Goal: Task Accomplishment & Management: Complete application form

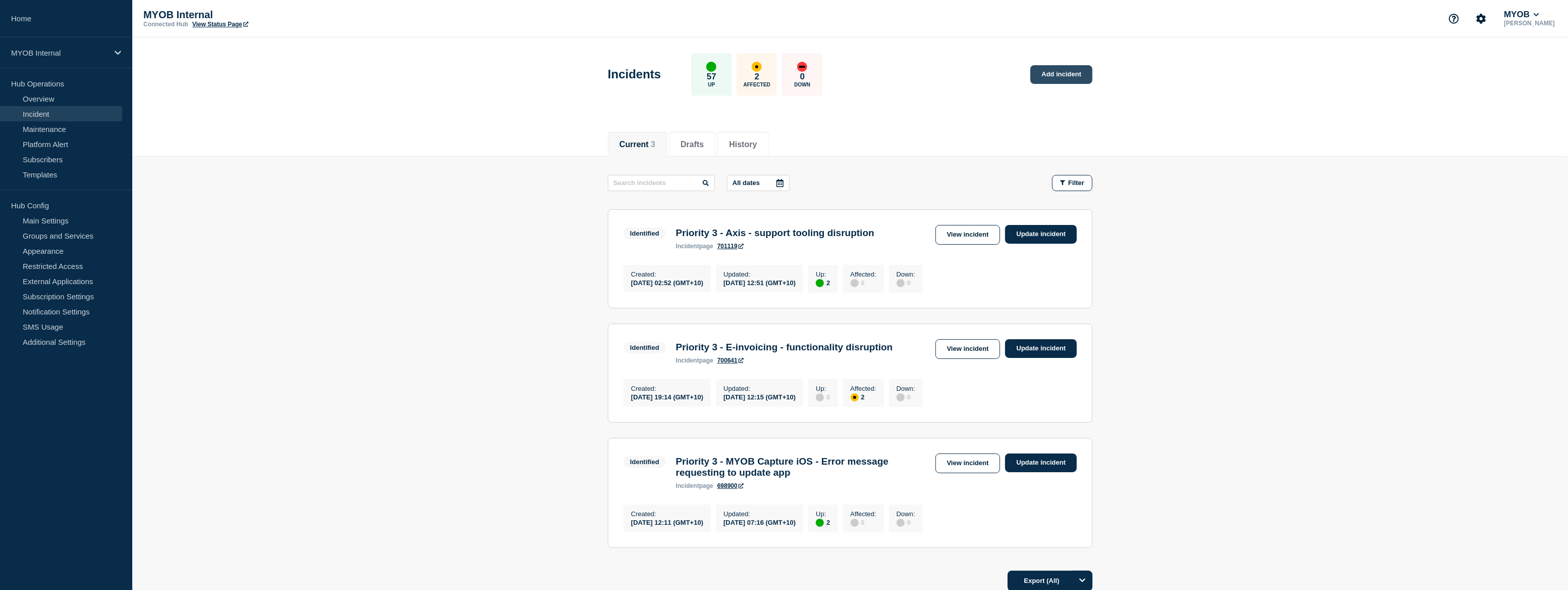
click at [1063, 77] on link "Add incident" at bounding box center [1062, 75] width 62 height 19
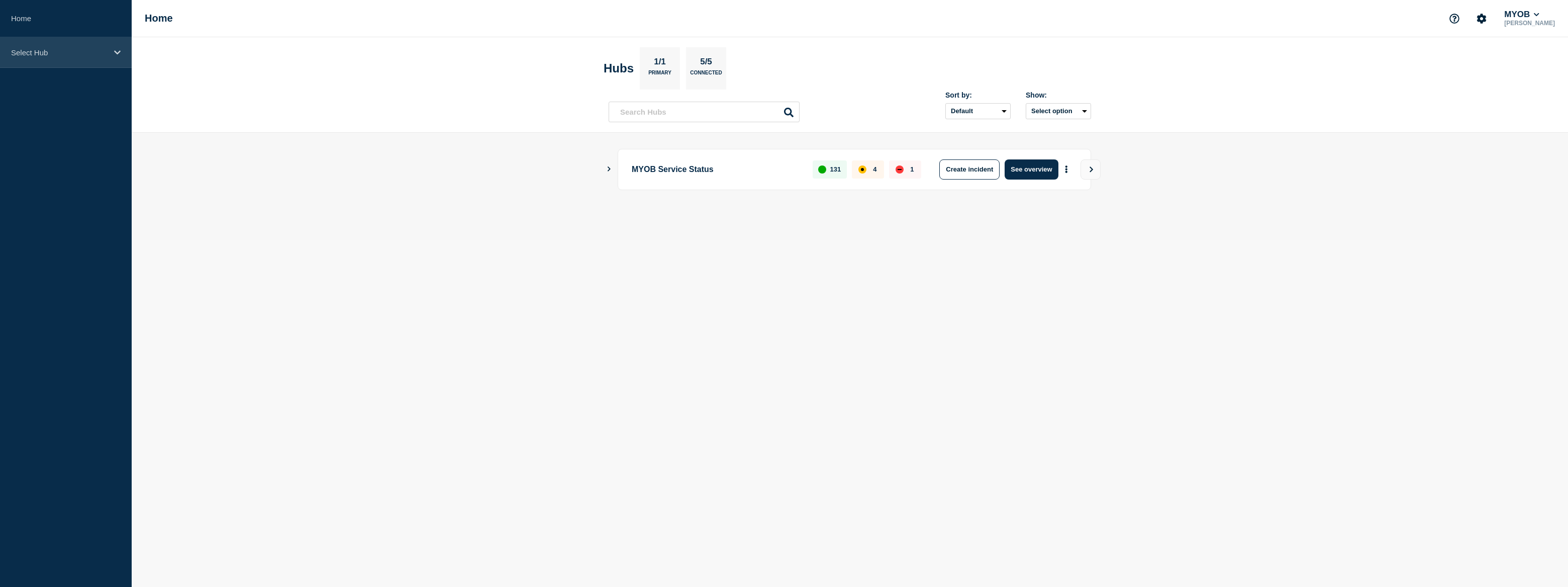
click at [42, 53] on p "Select Hub" at bounding box center [59, 52] width 97 height 9
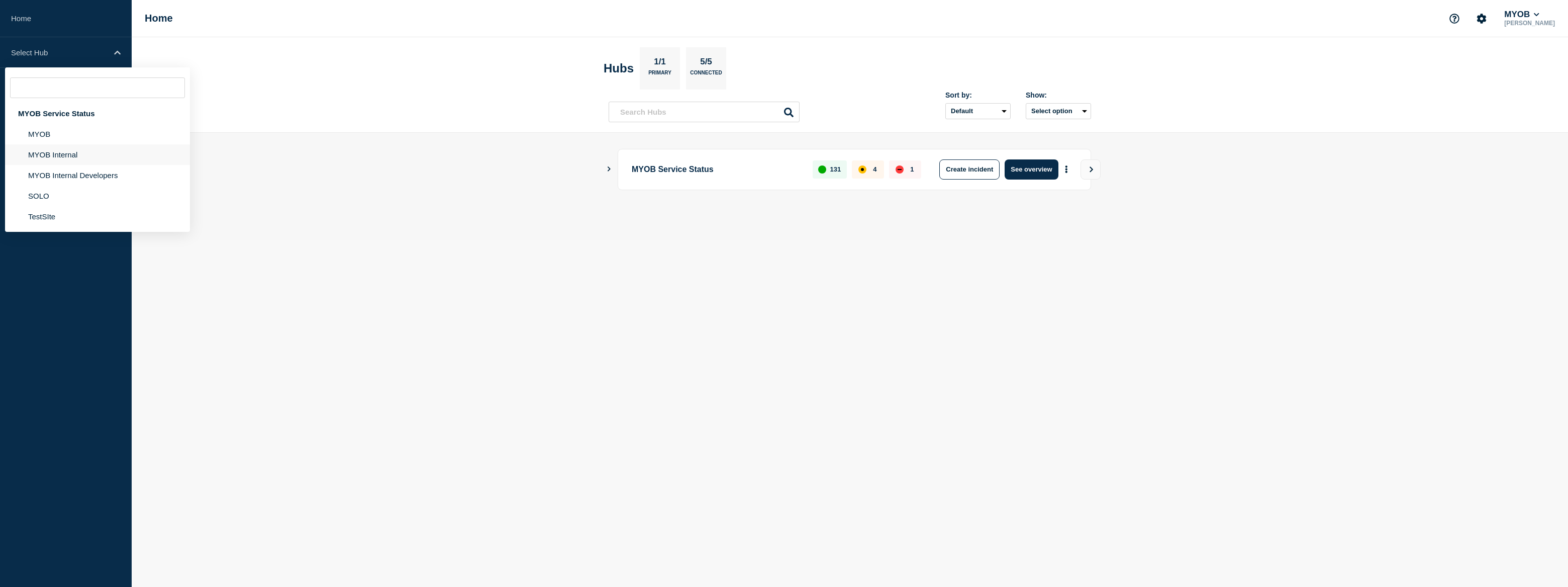
click at [65, 165] on li "MYOB Internal" at bounding box center [97, 175] width 185 height 21
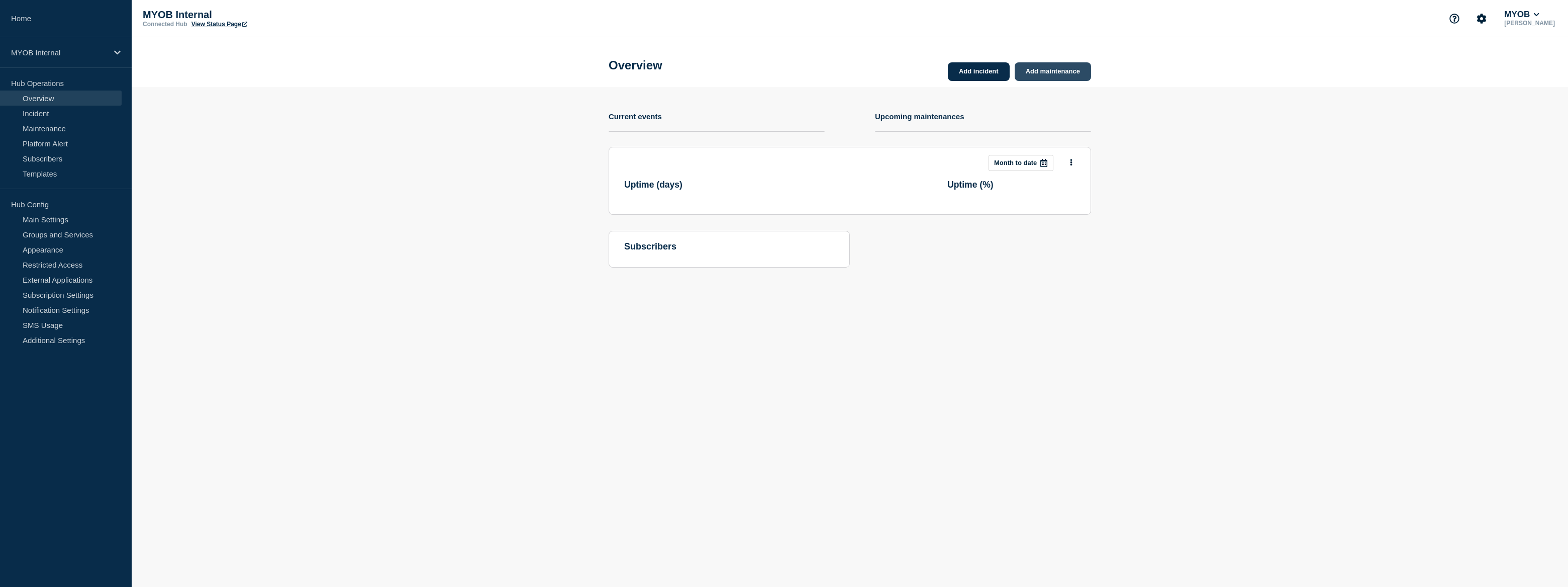
click at [1079, 77] on link "Add maintenance" at bounding box center [1052, 71] width 76 height 19
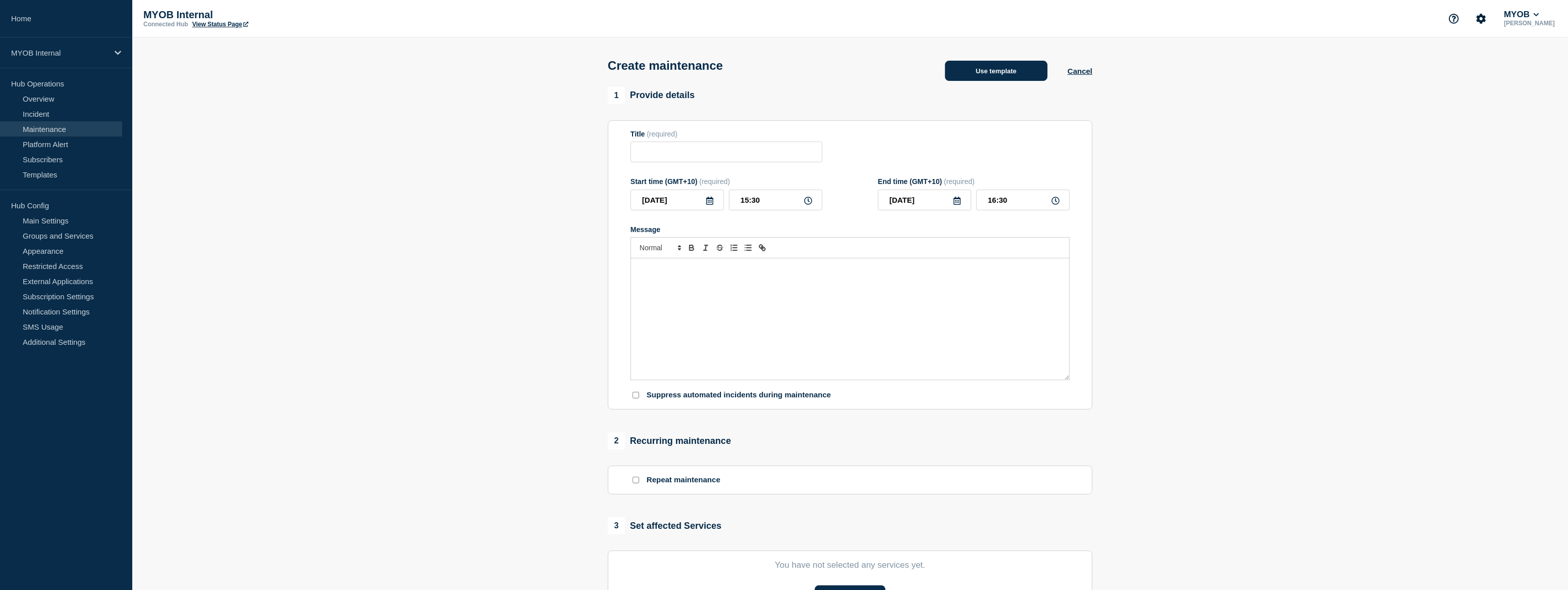
click at [1002, 77] on button "Use template" at bounding box center [997, 70] width 103 height 20
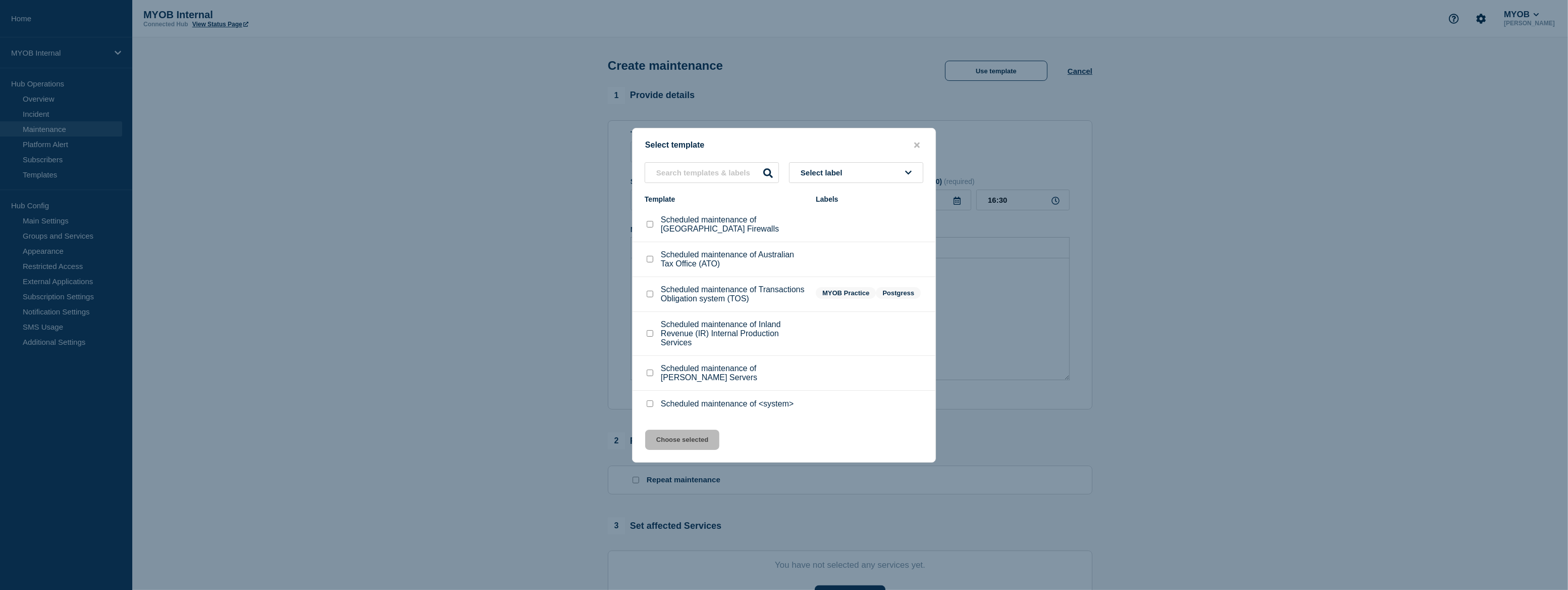
click at [650, 406] on input "Scheduled maintenance of <system> checkbox" at bounding box center [650, 403] width 7 height 7
checkbox input "true"
click at [669, 441] on button "Choose selected" at bounding box center [682, 439] width 74 height 20
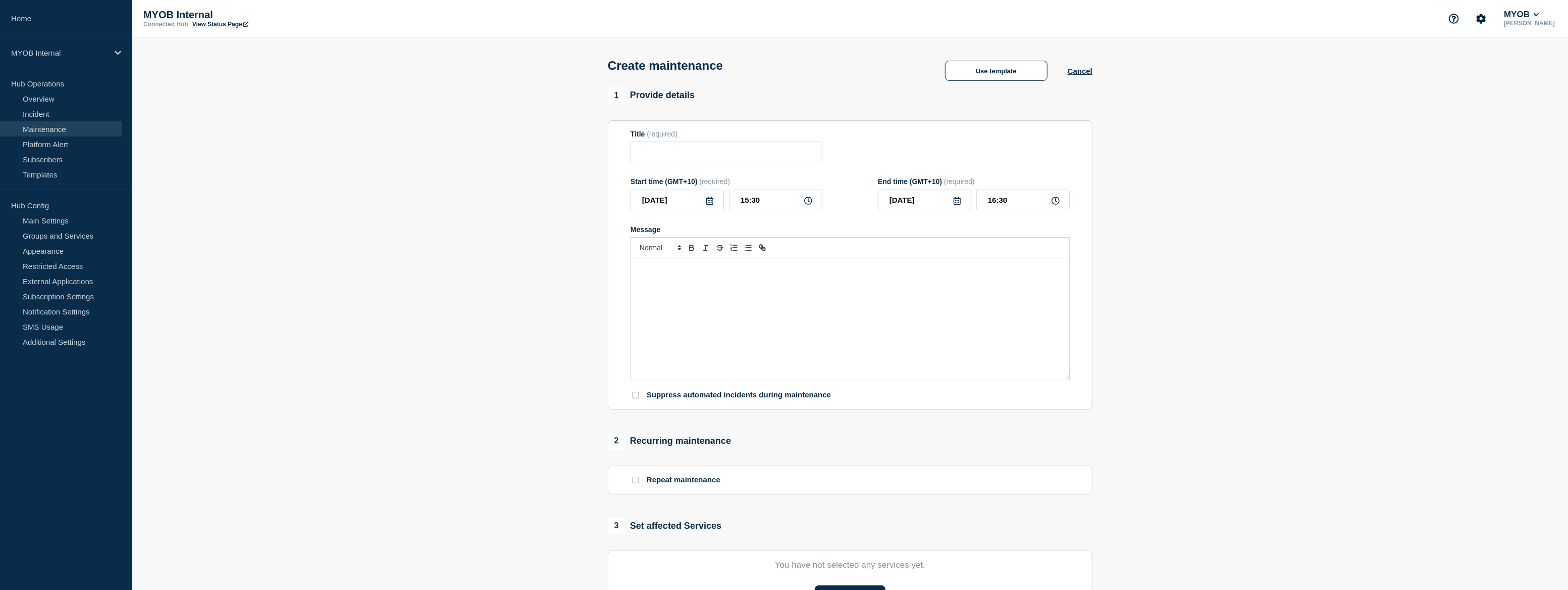
type input "Scheduled maintenance of <system>"
type input "17:30"
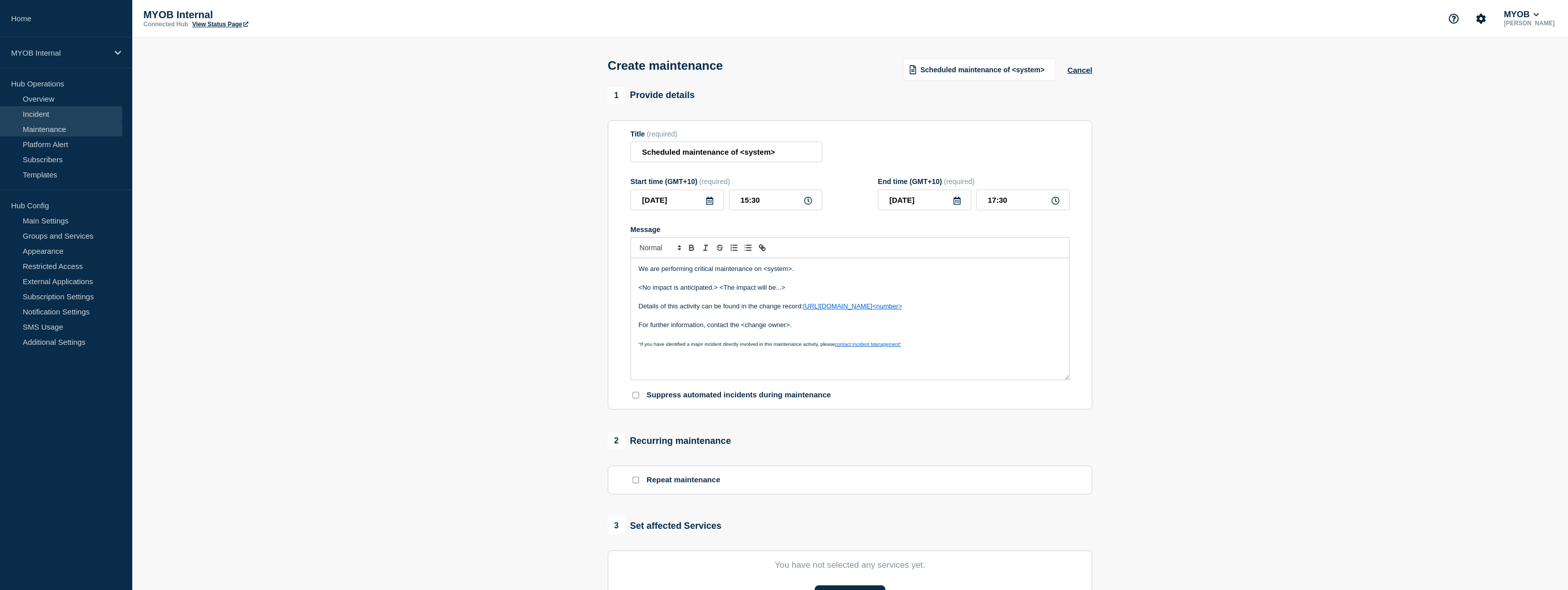
click at [48, 115] on link "Incident" at bounding box center [61, 113] width 122 height 15
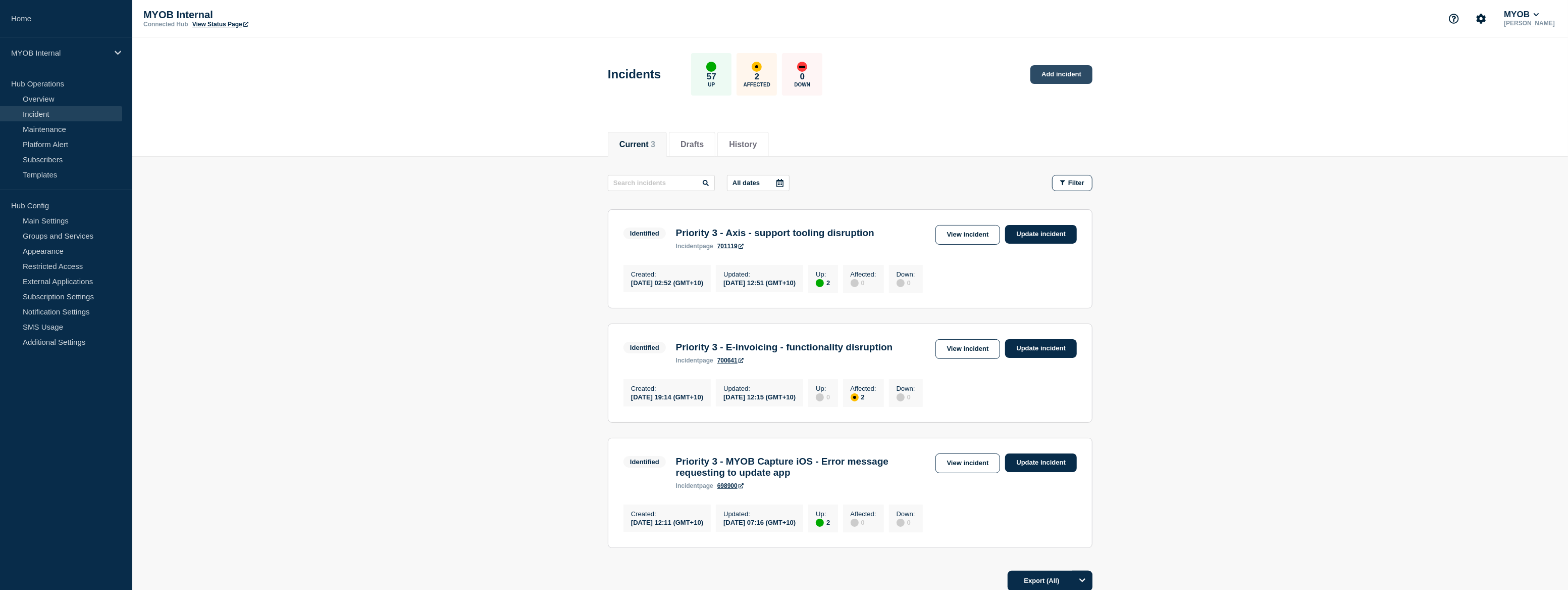
click at [1061, 69] on link "Add incident" at bounding box center [1062, 75] width 62 height 19
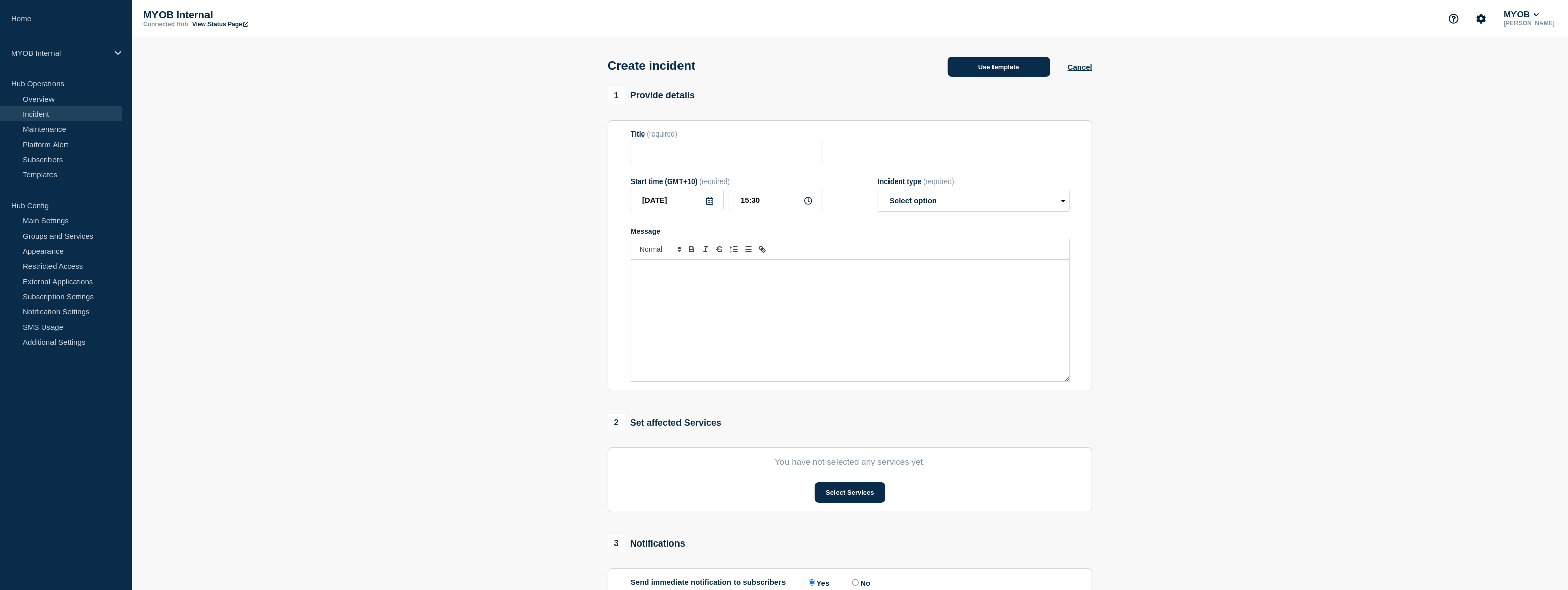
click at [991, 72] on button "Use template" at bounding box center [999, 66] width 103 height 20
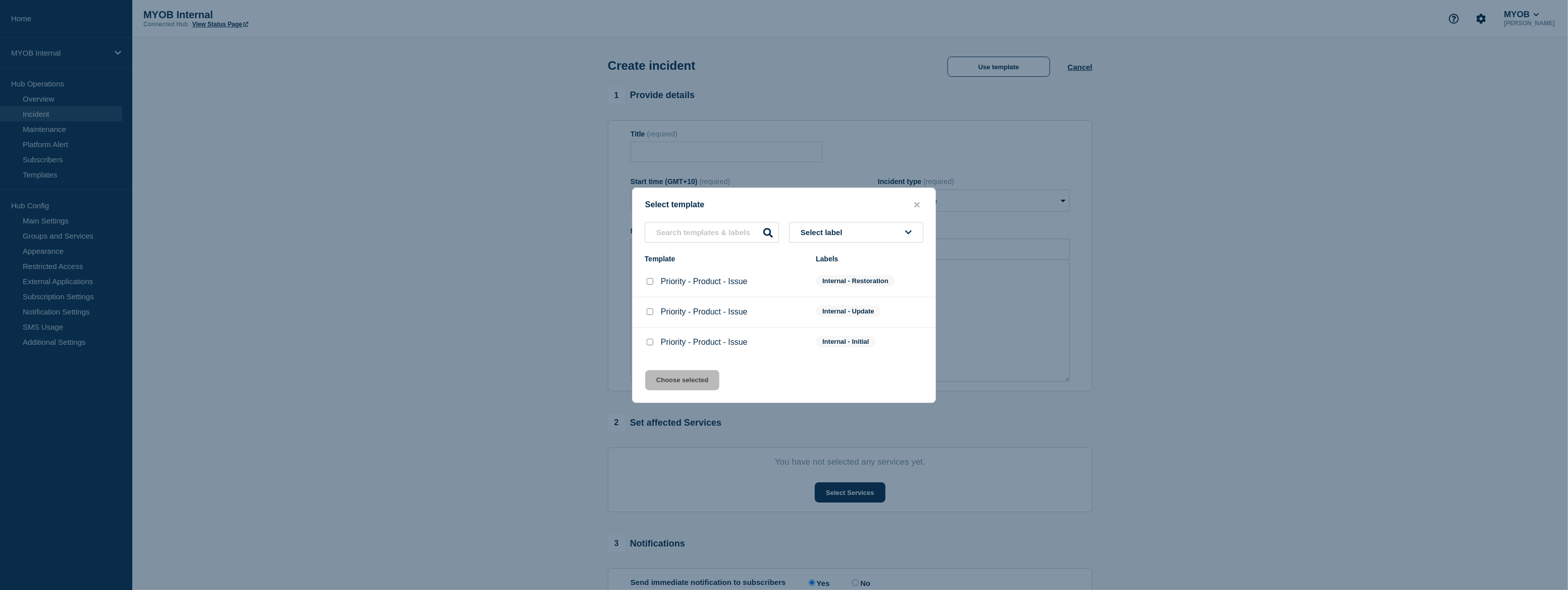
click at [650, 343] on input "Priority - Product - Issue checkbox" at bounding box center [650, 342] width 7 height 7
checkbox input "true"
click at [682, 383] on button "Choose selected" at bounding box center [682, 379] width 74 height 20
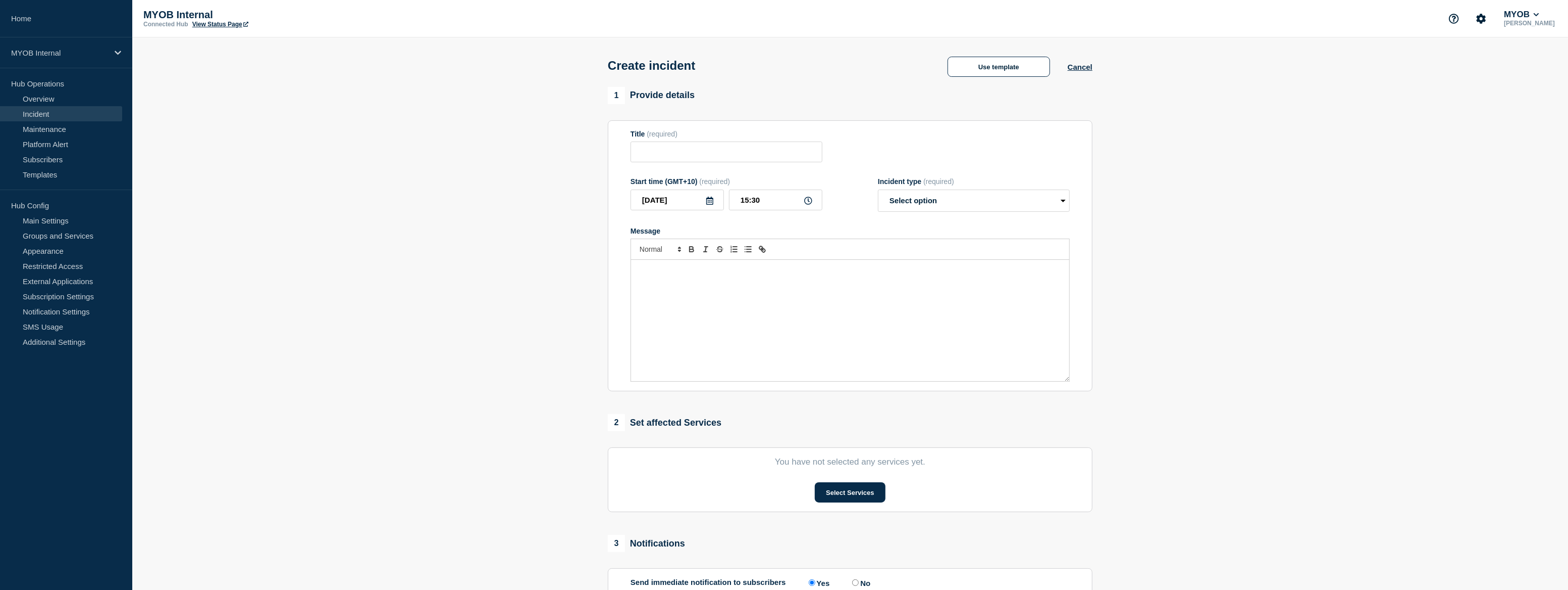
type input "Priority - Product - Issue"
select select "investigating"
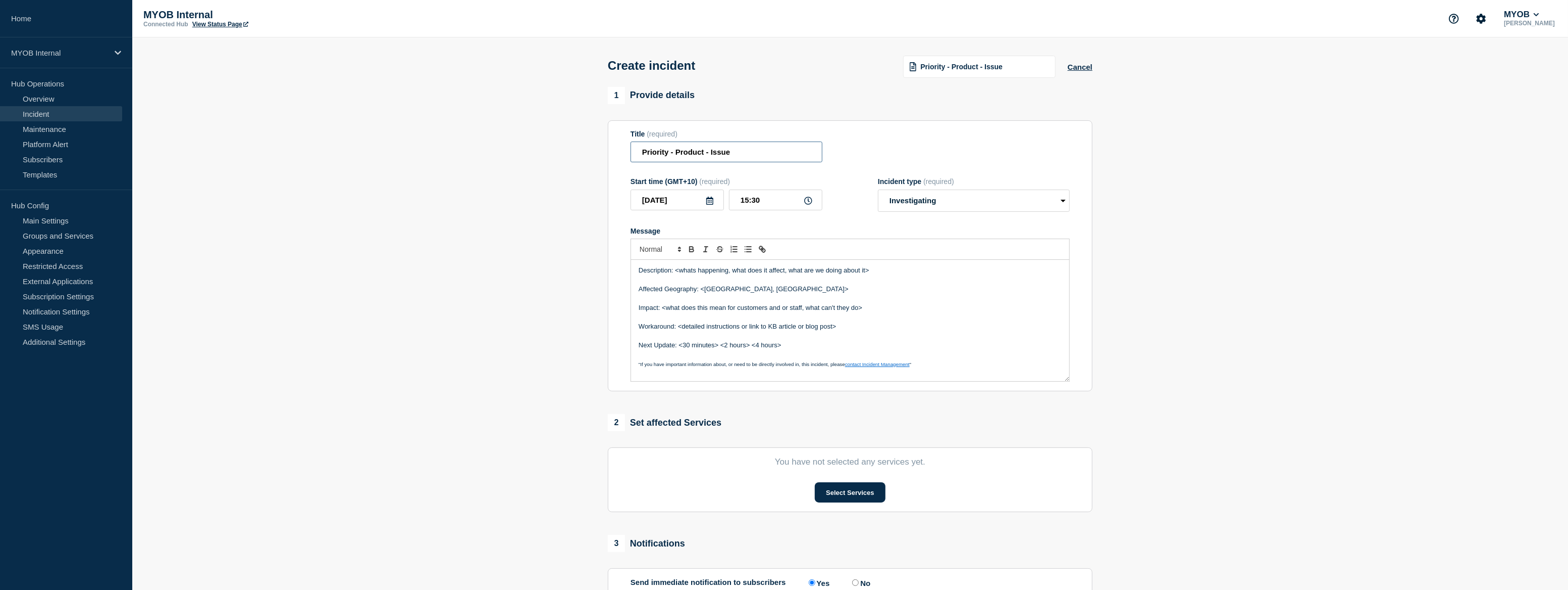
click at [686, 153] on input "Priority - Product - Issue" at bounding box center [727, 152] width 192 height 21
click at [727, 155] on input "Priority - PowerBI - Issue" at bounding box center [727, 152] width 192 height 21
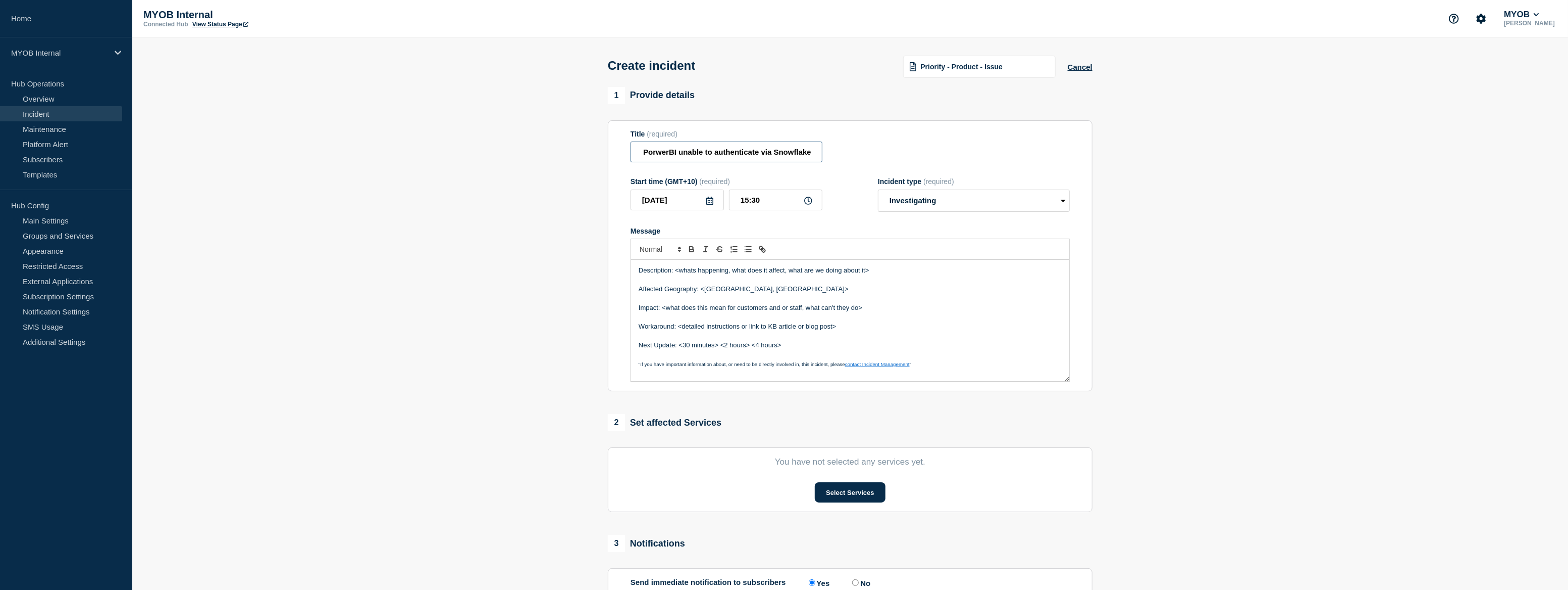
type input "Priority - PowerBI - PorwerBI unable to authenticate via Snowflake"
drag, startPoint x: 886, startPoint y: 272, endPoint x: 675, endPoint y: 278, distance: 211.1
click at [675, 275] on p "Description: <whats happening, what does it affect, what are we doing about it>" at bounding box center [850, 270] width 423 height 9
click at [703, 300] on p "Affected Geography: <Australia, New Zealand>" at bounding box center [850, 299] width 423 height 9
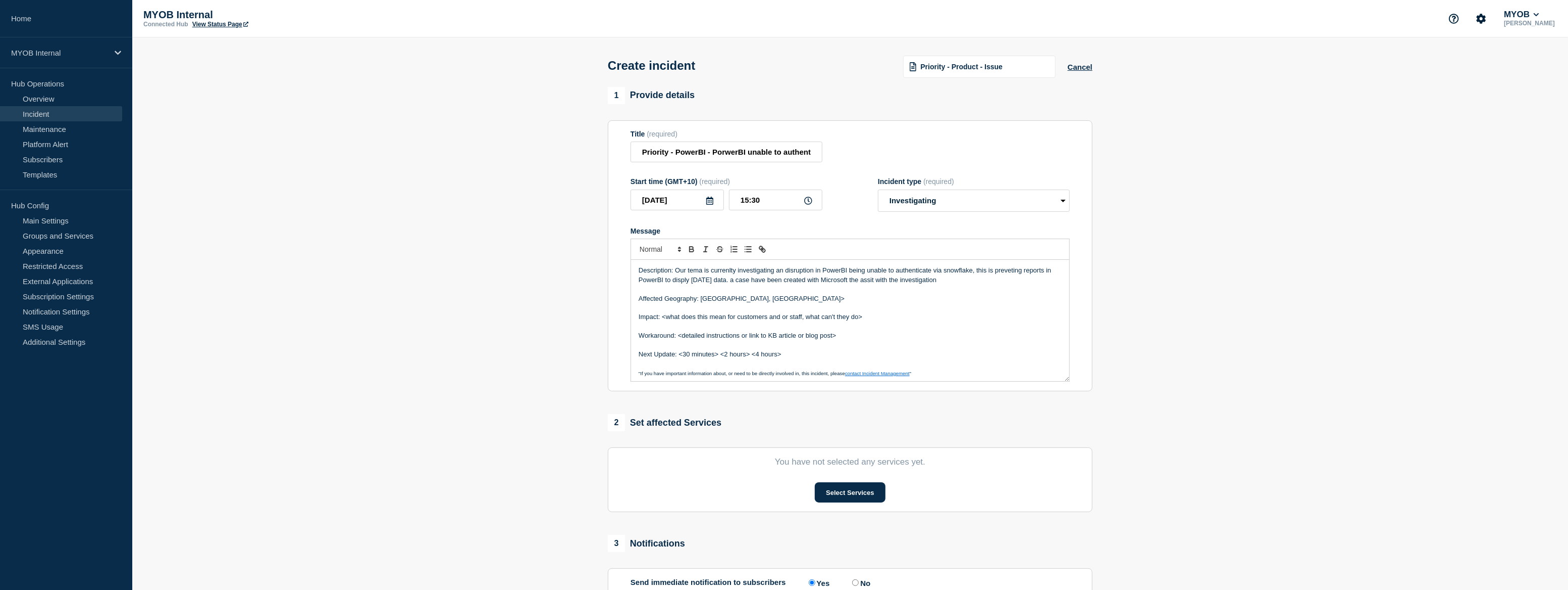
click at [774, 302] on p "Affected Geography: Australia, New Zealand>" at bounding box center [850, 299] width 423 height 9
click at [729, 302] on p "Affected Geography: Australia, New Zealand" at bounding box center [850, 299] width 423 height 9
drag, startPoint x: 830, startPoint y: 323, endPoint x: 662, endPoint y: 319, distance: 168.0
click at [662, 319] on p "Impact: <what does this mean for customers and or staff, what can't they do>" at bounding box center [850, 316] width 423 height 9
drag, startPoint x: 848, startPoint y: 346, endPoint x: 682, endPoint y: 338, distance: 166.2
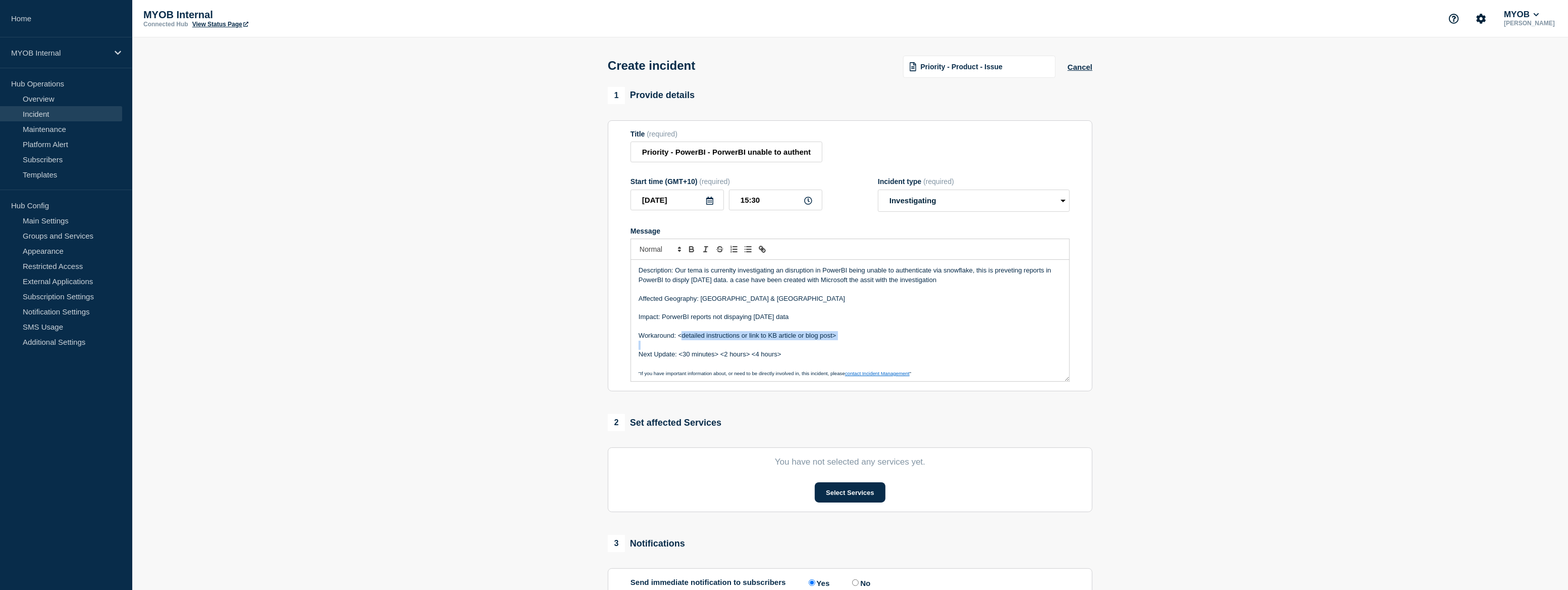
click at [682, 338] on div "Description: Our tema is currenlty investigating an disruption in PowerBI being…" at bounding box center [850, 320] width 438 height 121
drag, startPoint x: 813, startPoint y: 358, endPoint x: 679, endPoint y: 361, distance: 134.0
click at [679, 359] on p "Next Update: <30 minutes> <2 hours> <4 hours>" at bounding box center [850, 354] width 423 height 9
click at [679, 355] on p "Next Update: Monday" at bounding box center [850, 354] width 423 height 9
click at [714, 355] on p "Next Update: Monday" at bounding box center [850, 354] width 423 height 9
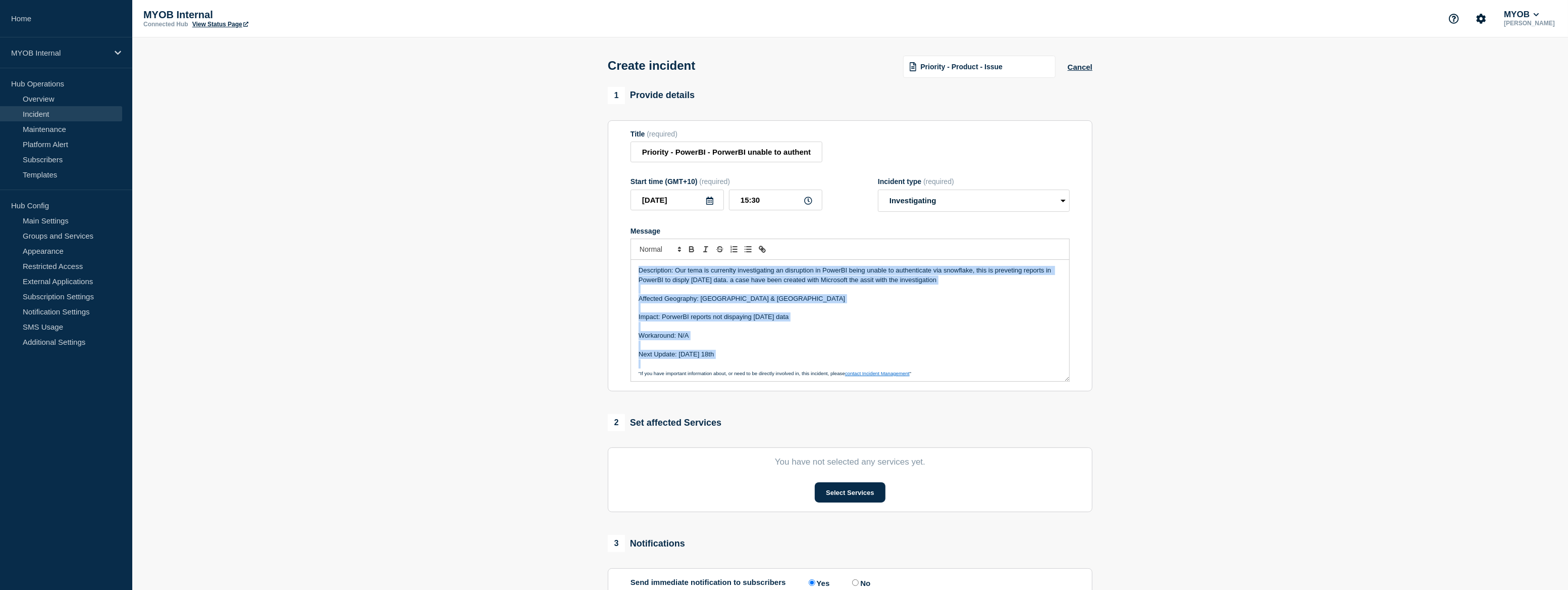
drag, startPoint x: 720, startPoint y: 361, endPoint x: 633, endPoint y: 263, distance: 131.0
click at [633, 263] on div "Description: Our tema is currenlty investigating an disruption in PowerBI being…" at bounding box center [850, 320] width 438 height 121
copy div "Description: Our tema is currenlty investigating an disruption in PowerBI being…"
click at [734, 357] on p "Next Update: Monday 18th" at bounding box center [850, 354] width 423 height 9
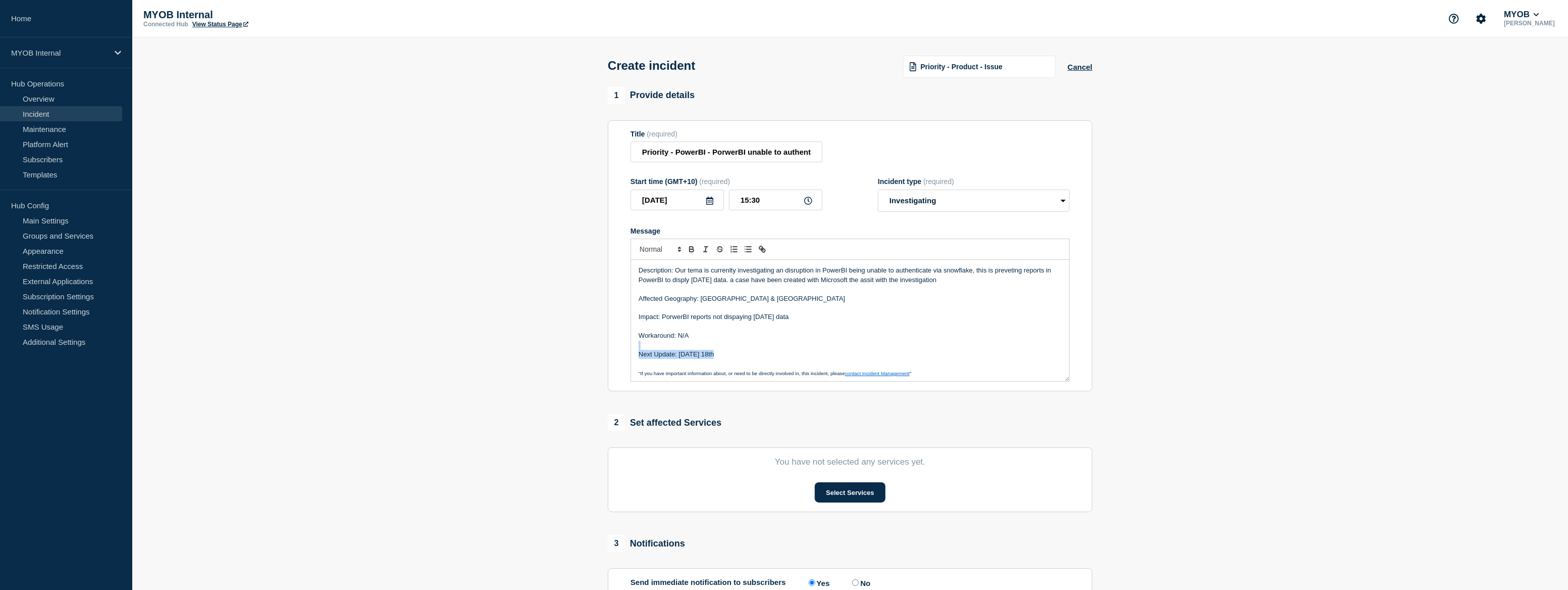
drag, startPoint x: 697, startPoint y: 354, endPoint x: 690, endPoint y: 349, distance: 8.6
click at [690, 349] on div "Description: Our tema is currenlty investigating an disruption in PowerBI being…" at bounding box center [850, 320] width 438 height 121
click at [851, 489] on button "Select Services" at bounding box center [850, 492] width 70 height 20
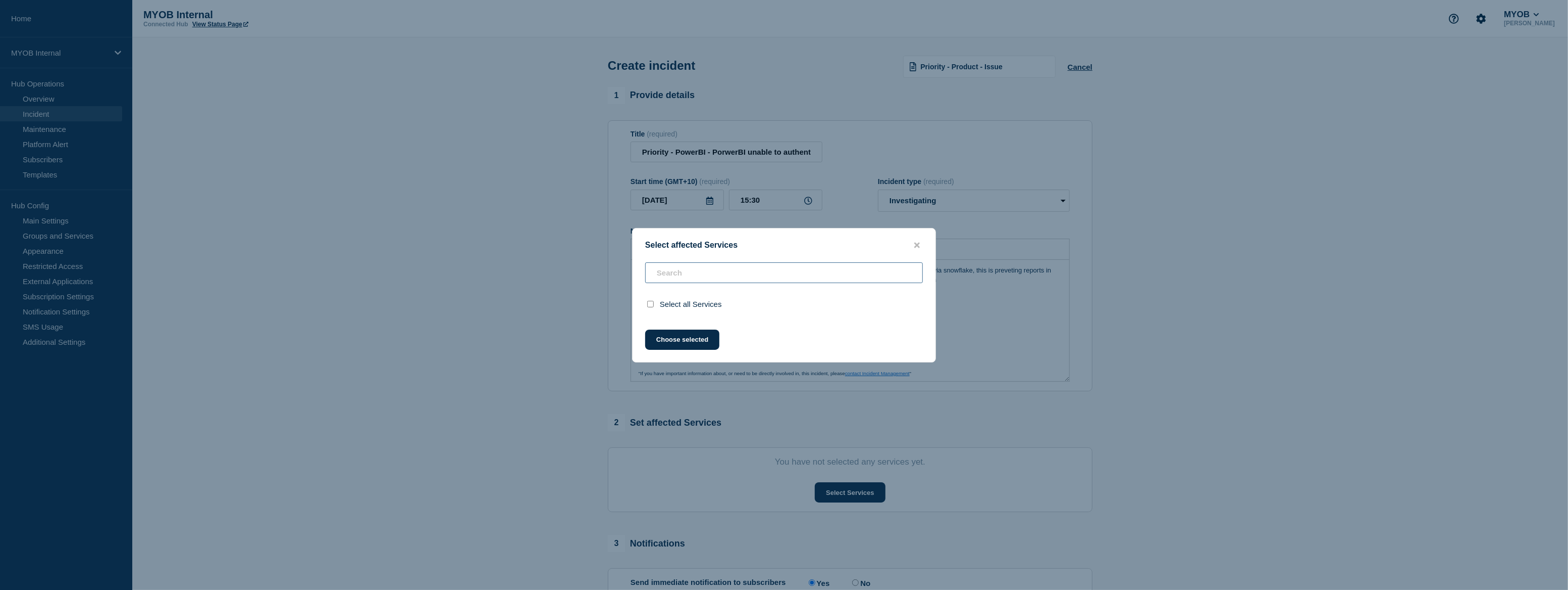
click at [719, 280] on input "text" at bounding box center [784, 273] width 278 height 21
type input "P"
checkbox input "true"
type input "Por"
checkbox input "false"
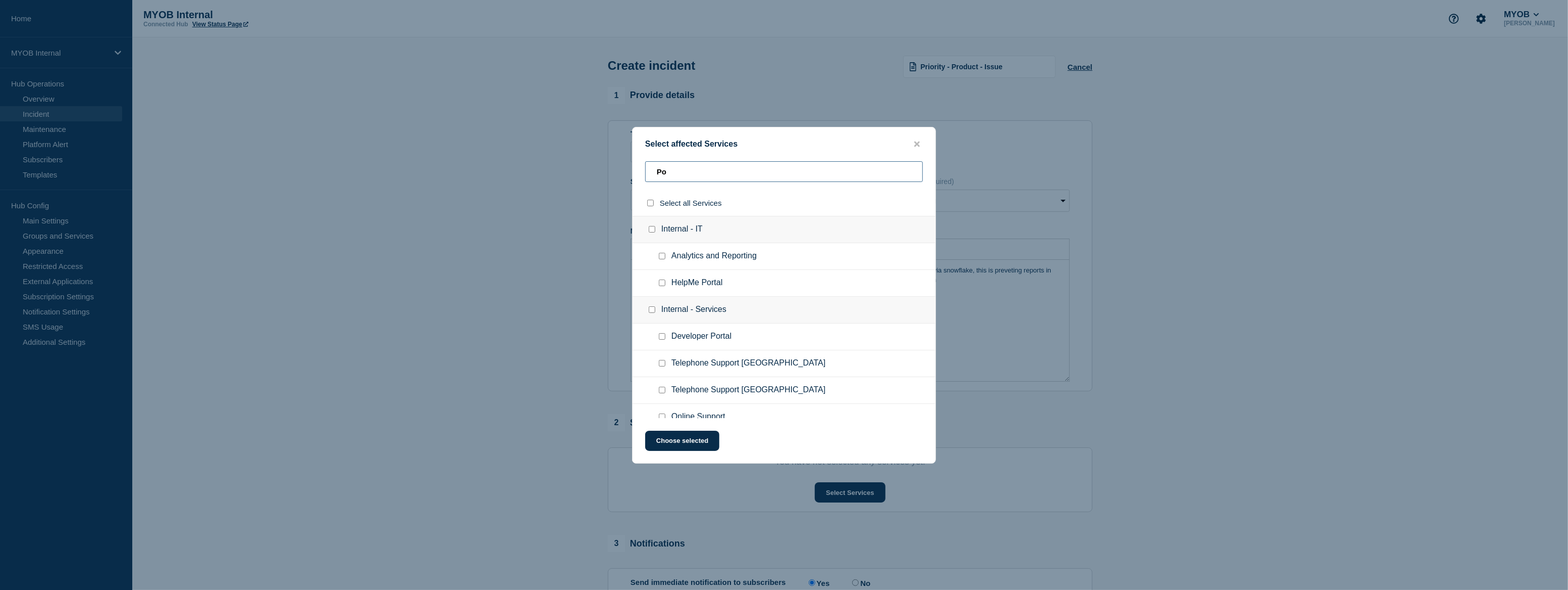
type input "P"
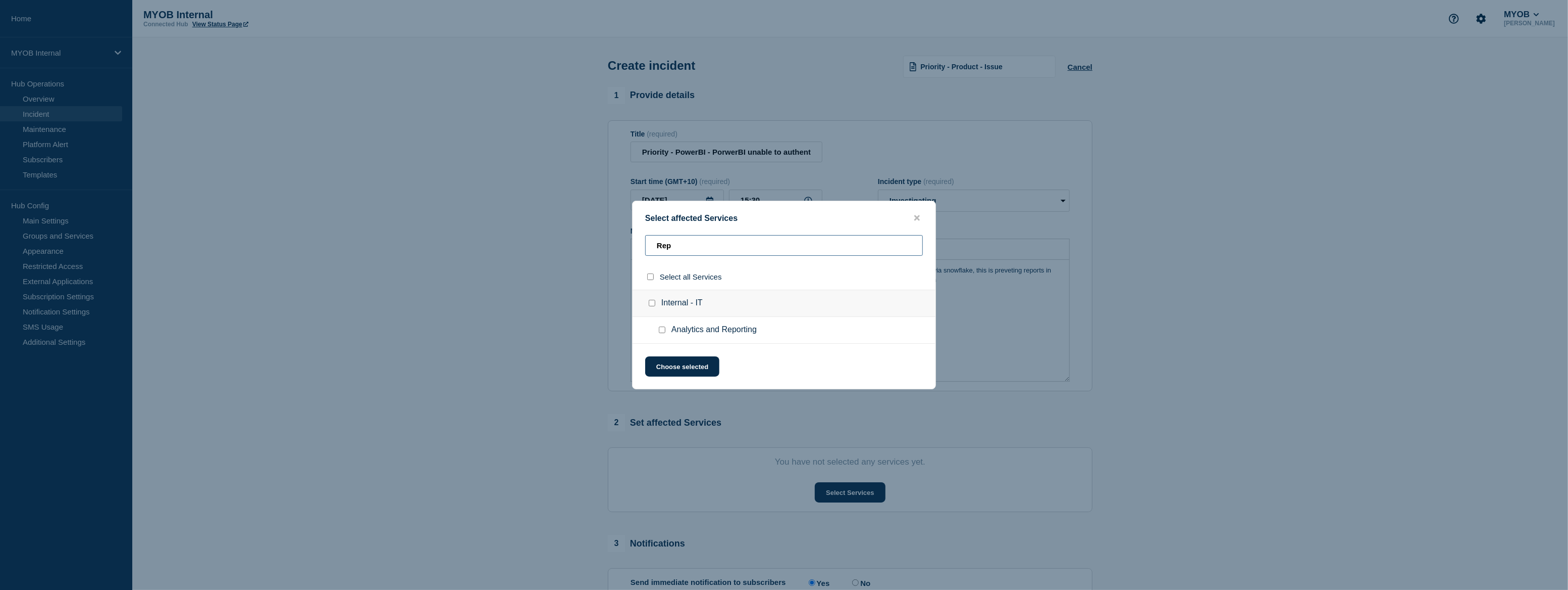
type input "Rep"
click at [728, 336] on ul "Analytics and Reporting" at bounding box center [784, 330] width 303 height 27
click at [664, 330] on input "Analytics and Reporting checkbox" at bounding box center [662, 329] width 7 height 7
checkbox input "true"
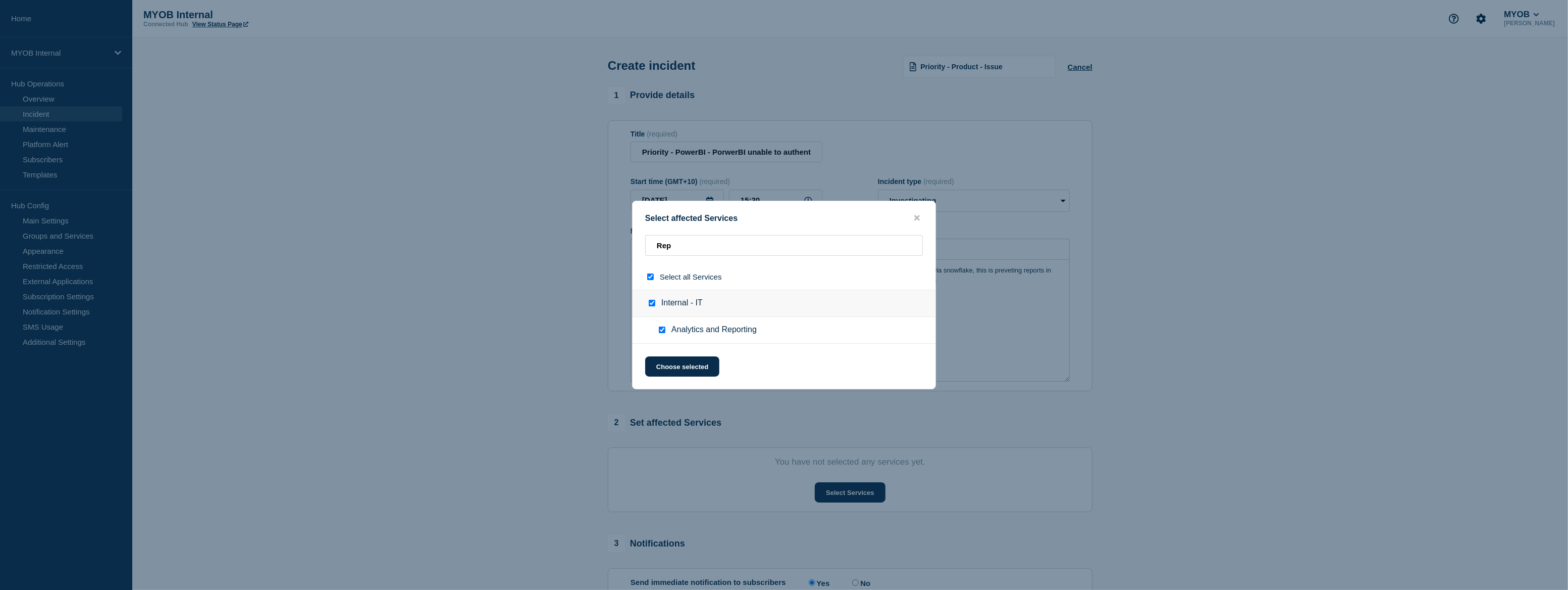
checkbox input "true"
click at [674, 364] on button "Choose selected" at bounding box center [682, 366] width 74 height 20
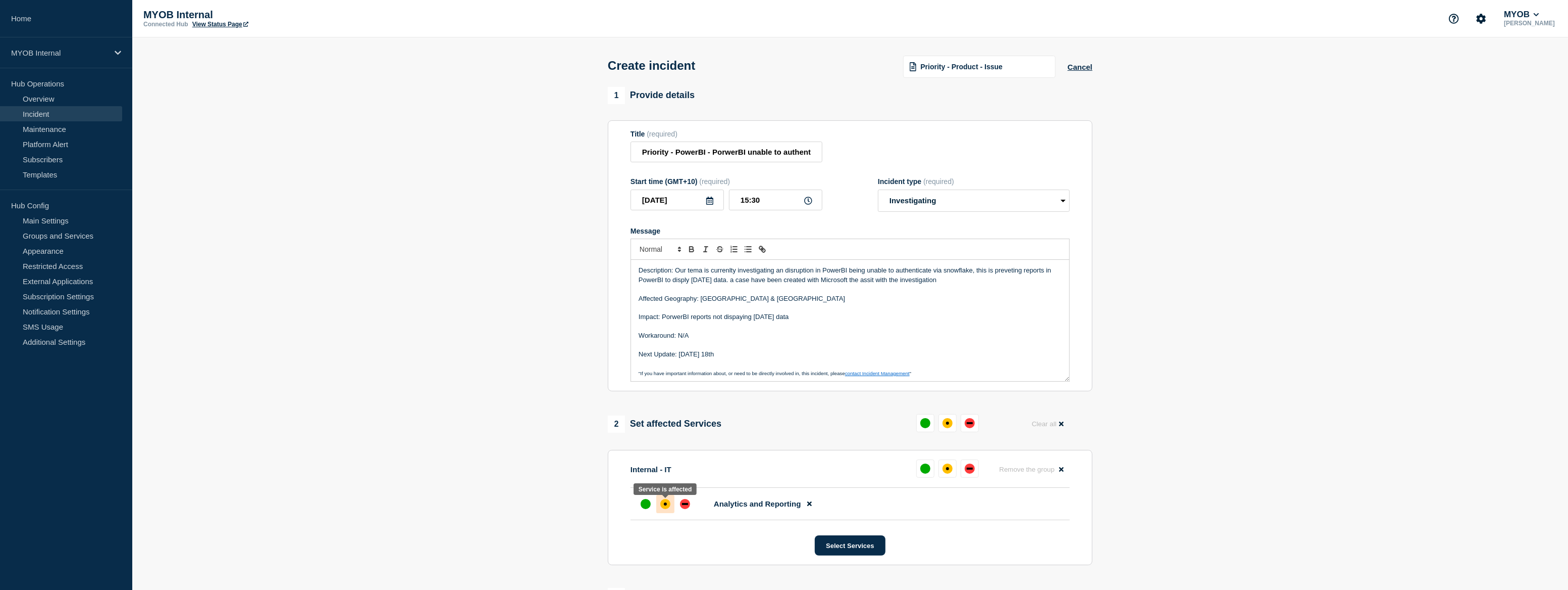
click at [667, 509] on div "affected" at bounding box center [665, 504] width 10 height 10
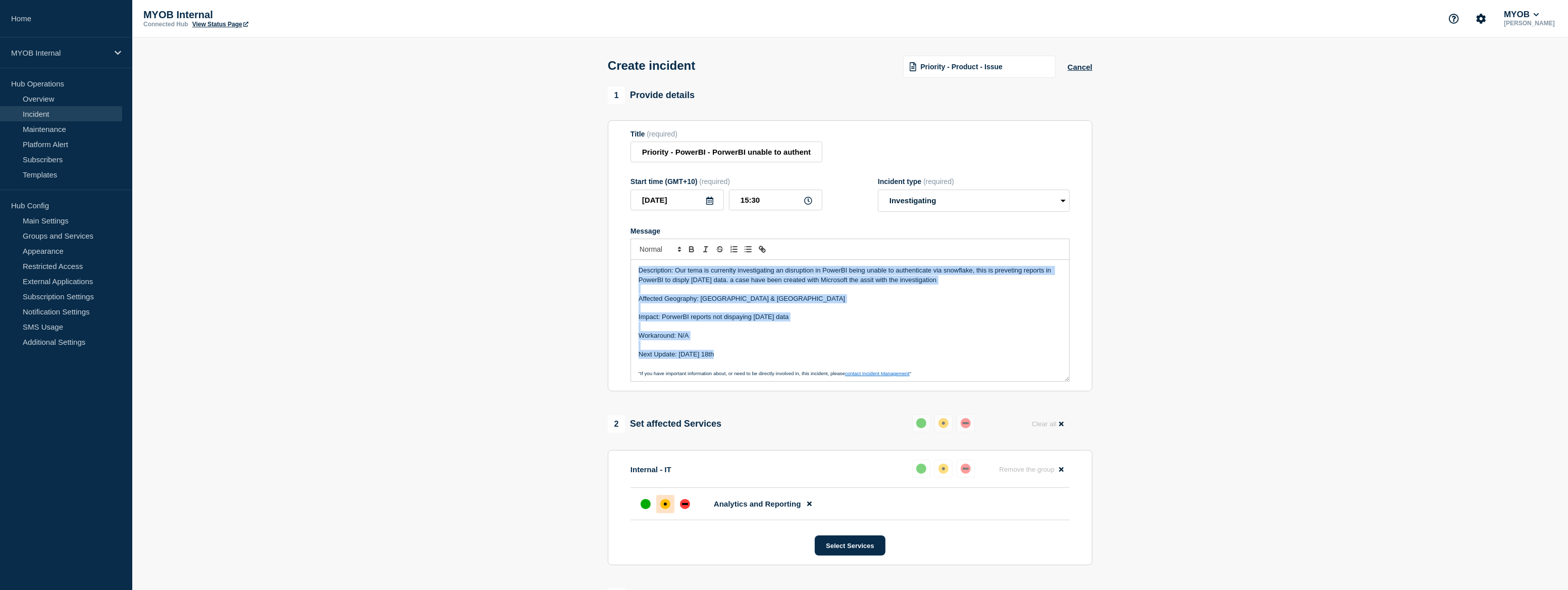
drag, startPoint x: 722, startPoint y: 359, endPoint x: 624, endPoint y: 258, distance: 140.7
click at [624, 258] on section "Title (required) Priority - PowerBI - PorwerBI unable to authenticate via Snowf…" at bounding box center [850, 256] width 485 height 271
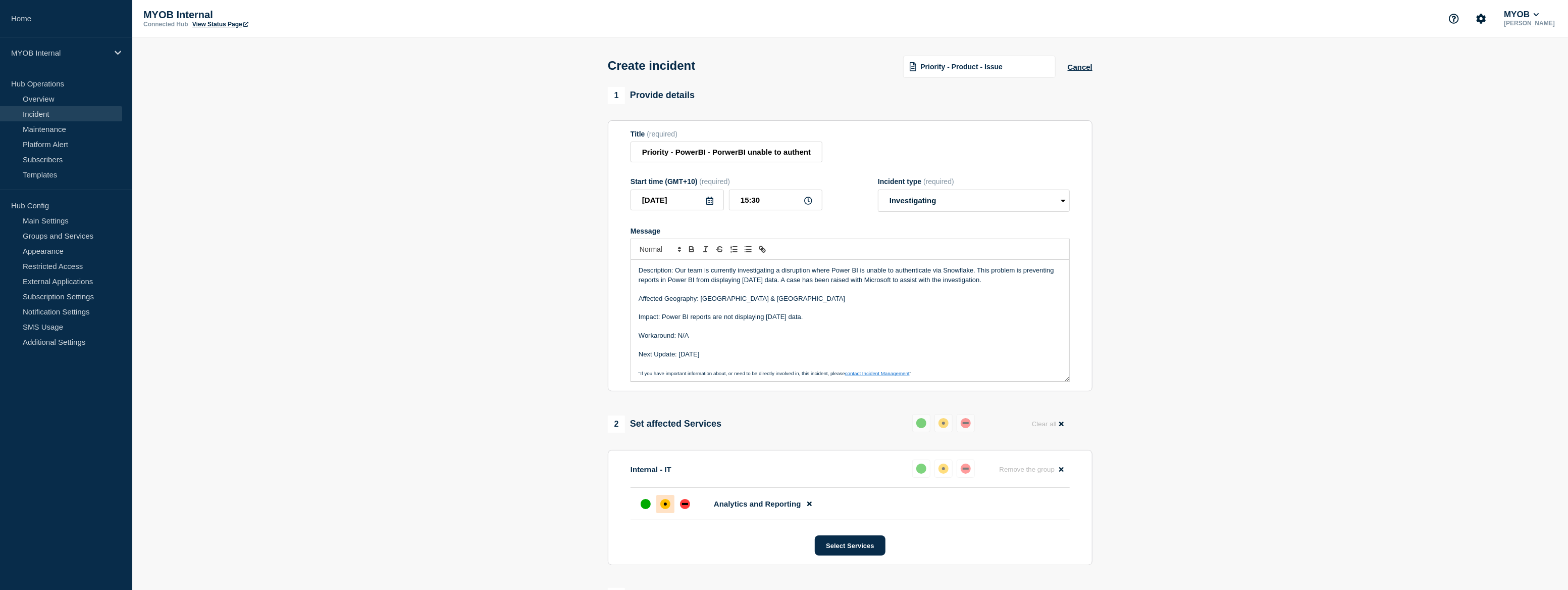
click at [688, 283] on p "Description: Our team is currently investigating a disruption where Power BI is…" at bounding box center [850, 275] width 423 height 19
click at [853, 274] on p "Description: Our team is currently investigating a disruption where Power BI is…" at bounding box center [850, 275] width 423 height 19
drag, startPoint x: 761, startPoint y: 361, endPoint x: 634, endPoint y: 264, distance: 159.8
click at [634, 264] on div "Description: Our team is currently investigating a disruption where PowerBI is …" at bounding box center [850, 320] width 438 height 121
copy div "Description: Our team is currently investigating a disruption where PowerBI is …"
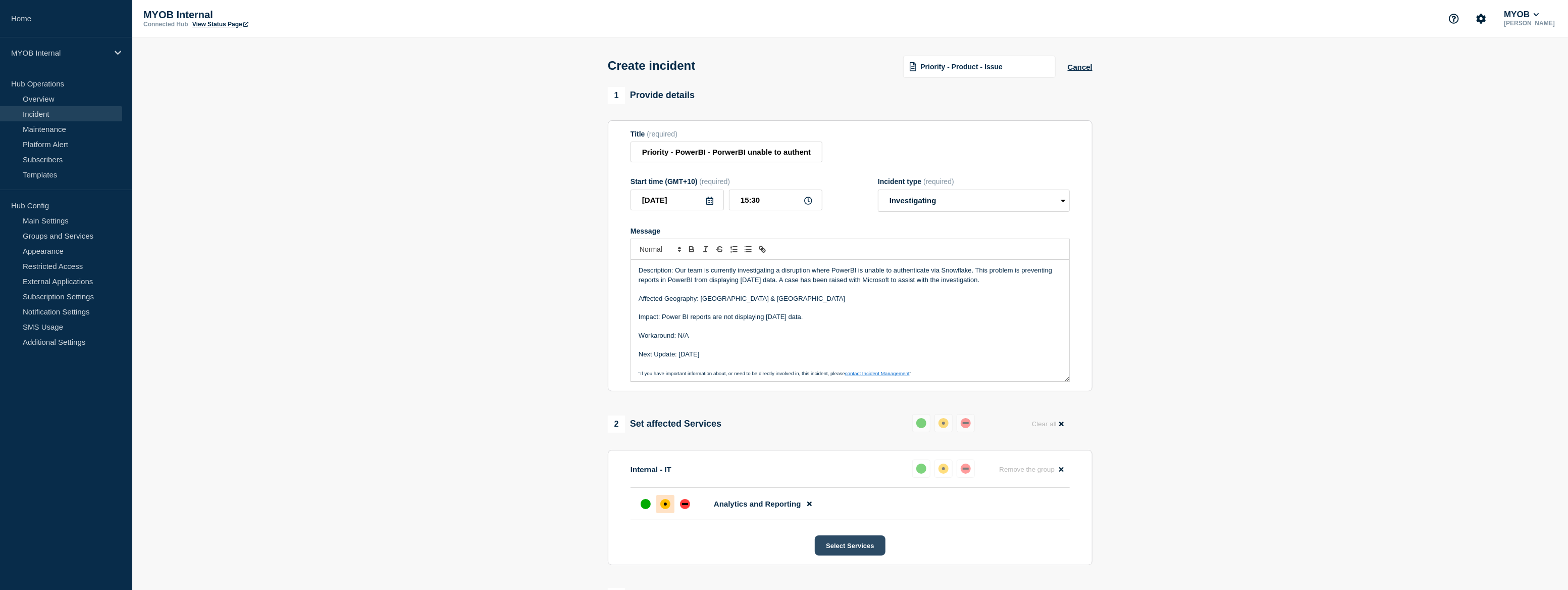
click at [856, 543] on button "Select Services" at bounding box center [850, 545] width 70 height 20
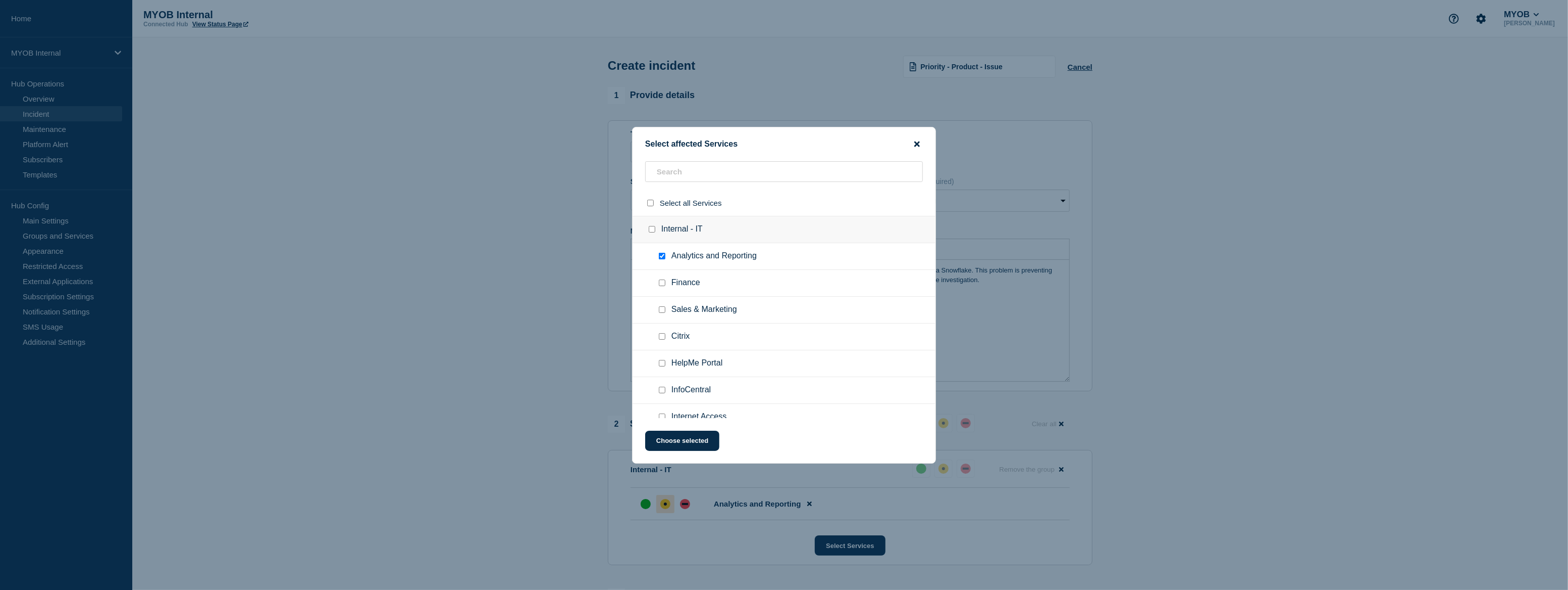
click at [916, 145] on icon "close button" at bounding box center [917, 143] width 6 height 6
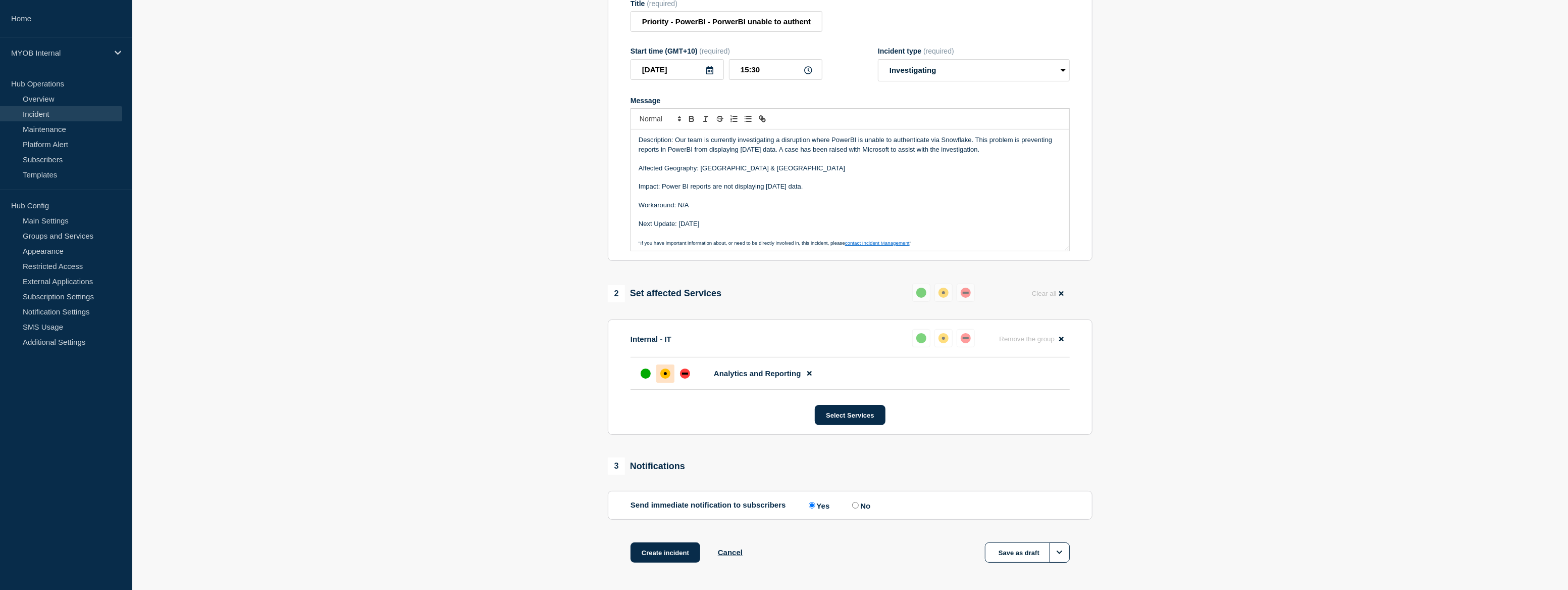
scroll to position [171, 0]
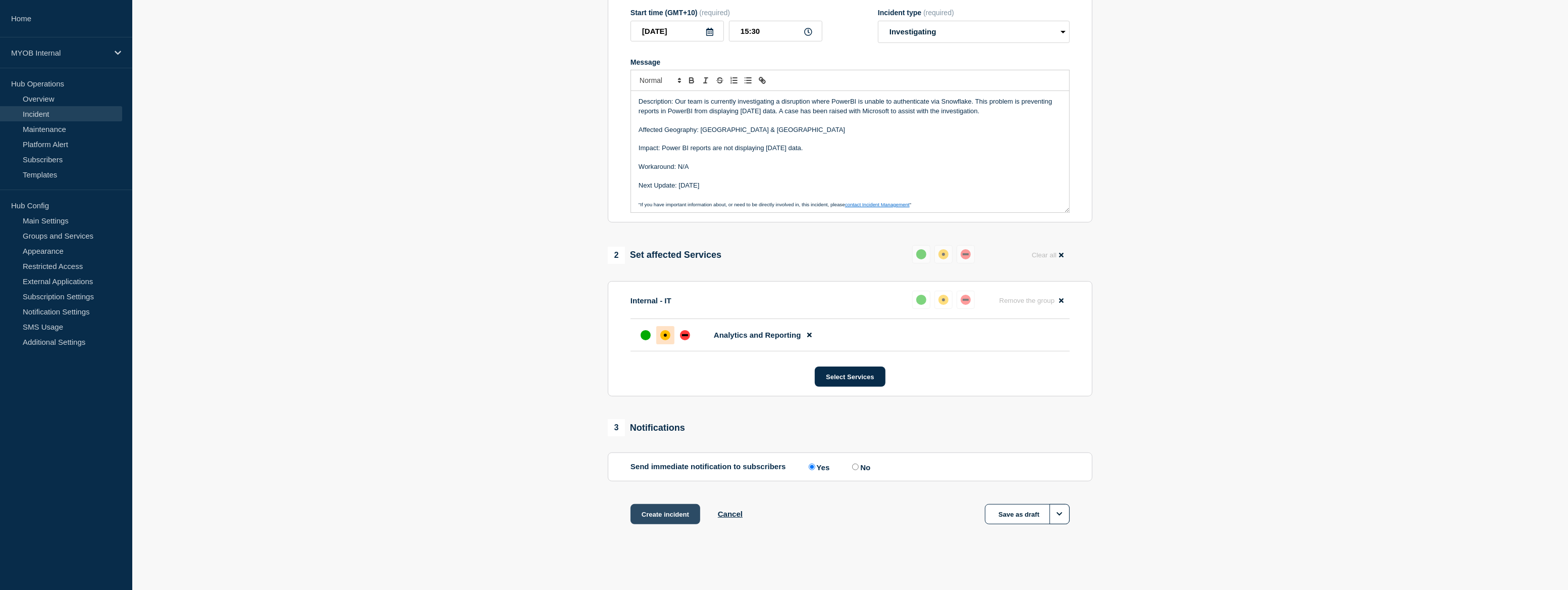
click at [675, 510] on button "Create incident" at bounding box center [665, 513] width 70 height 20
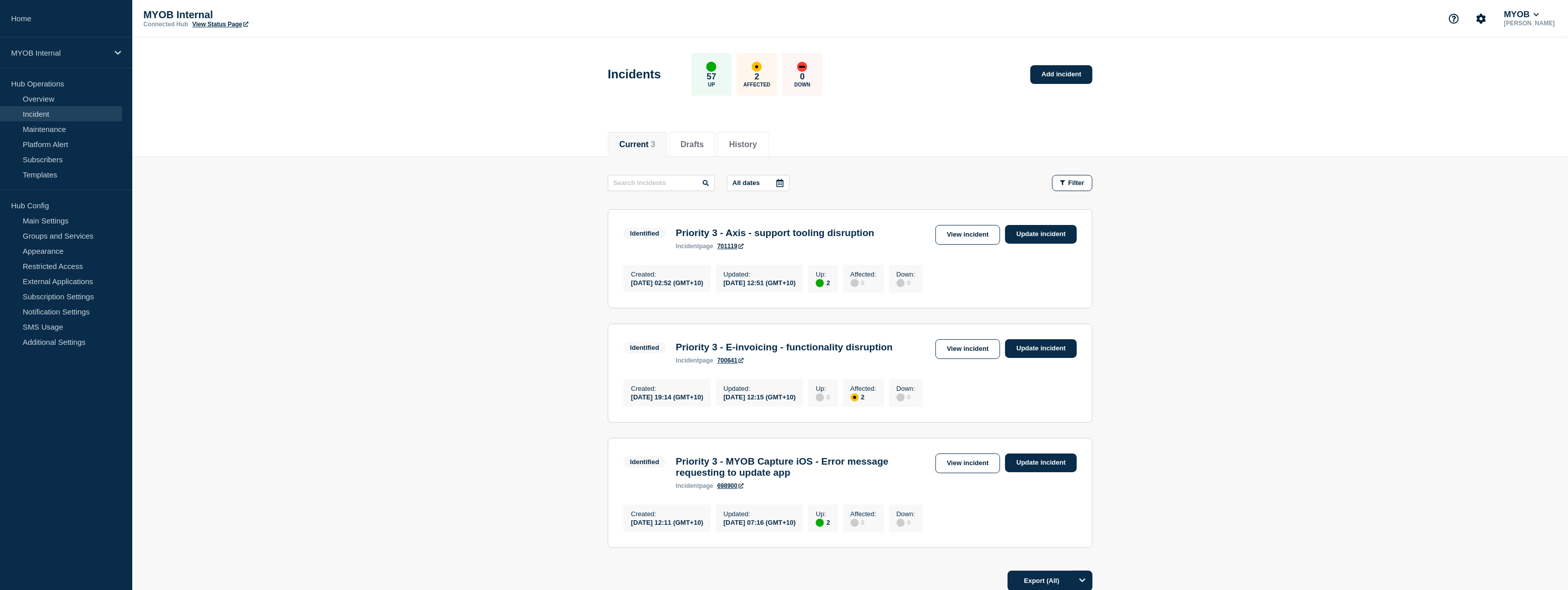
click at [48, 115] on link "Incident" at bounding box center [61, 113] width 122 height 15
drag, startPoint x: 1419, startPoint y: 359, endPoint x: 1424, endPoint y: 360, distance: 5.1
click at [1419, 359] on main "All dates Filter Identified 2 Up Priority 3 - Axis - support tooling disruption…" at bounding box center [850, 360] width 1436 height 406
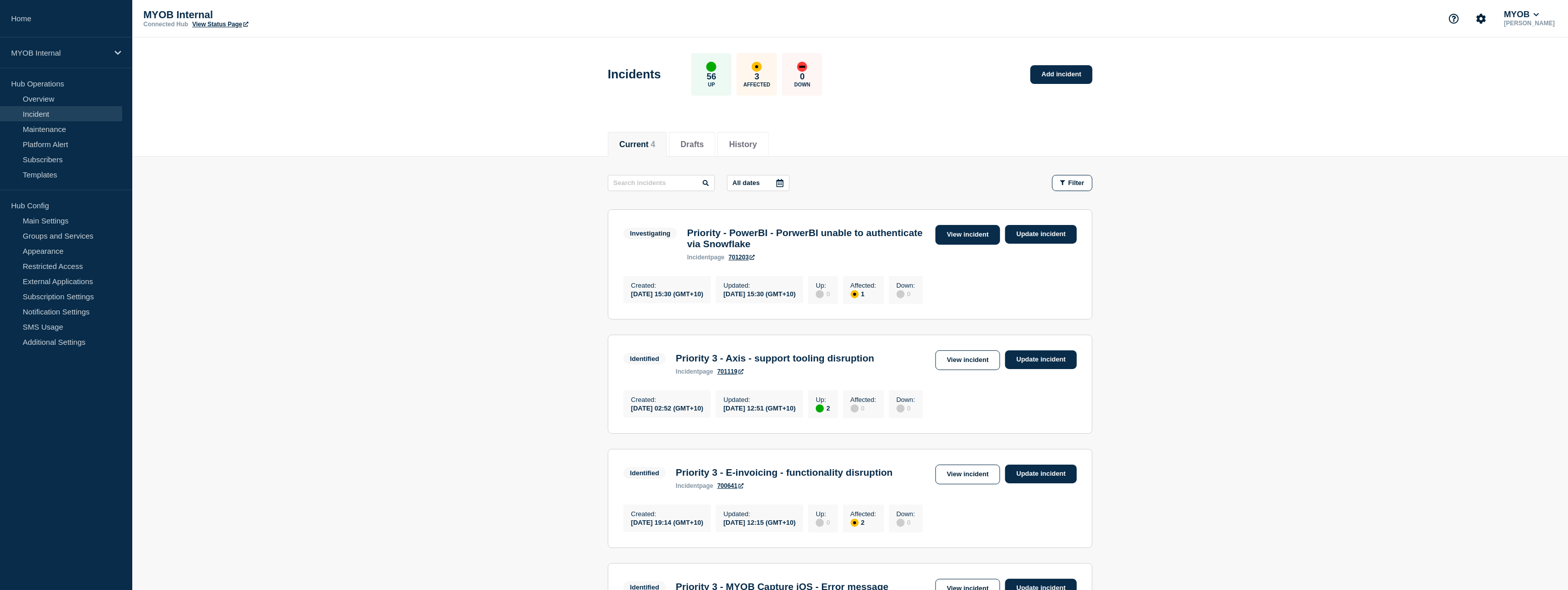
click at [973, 230] on link "View incident" at bounding box center [968, 234] width 65 height 20
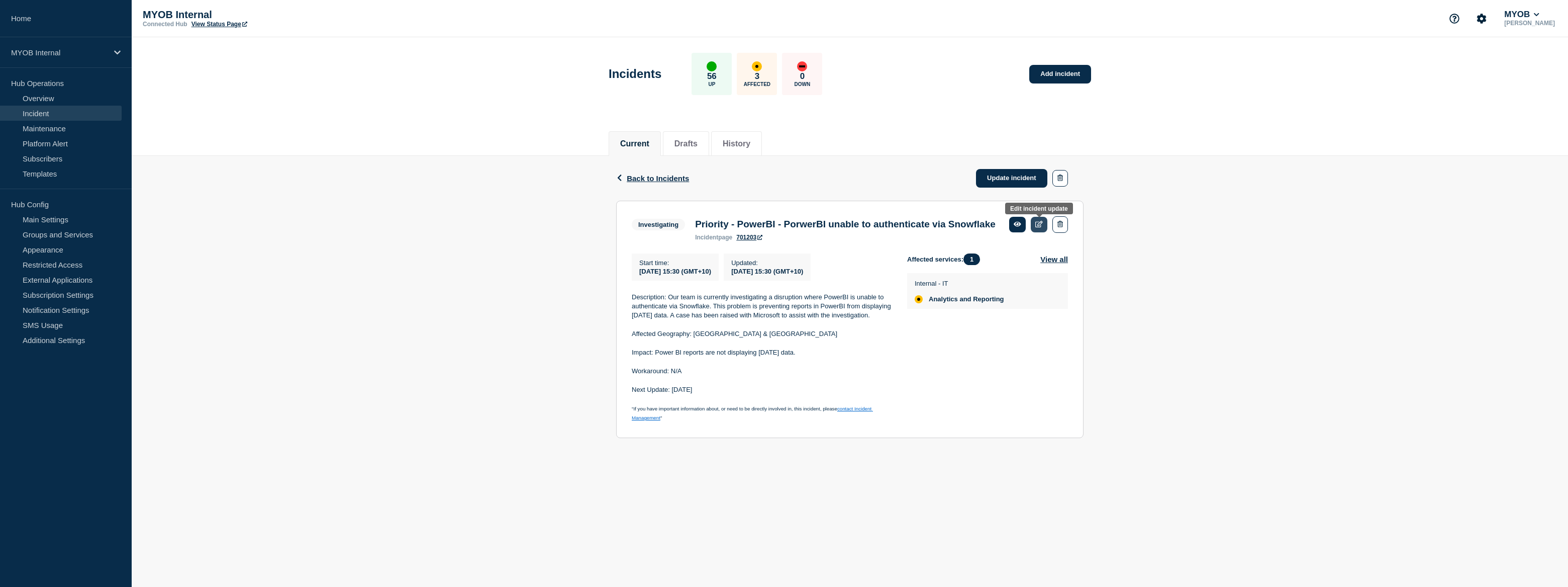
click at [1040, 223] on icon at bounding box center [1039, 223] width 7 height 7
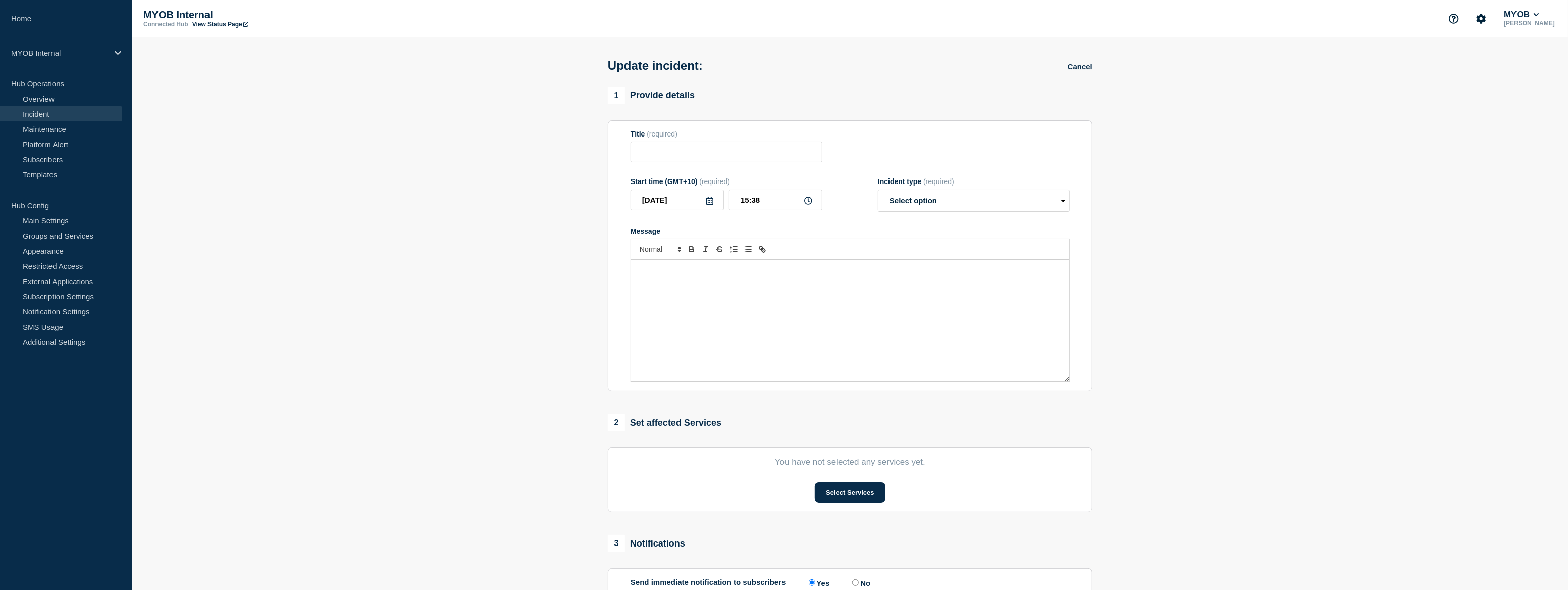
type input "Priority - PowerBI - PorwerBI unable to authenticate via Snowflake"
type input "15:30"
select select "investigating"
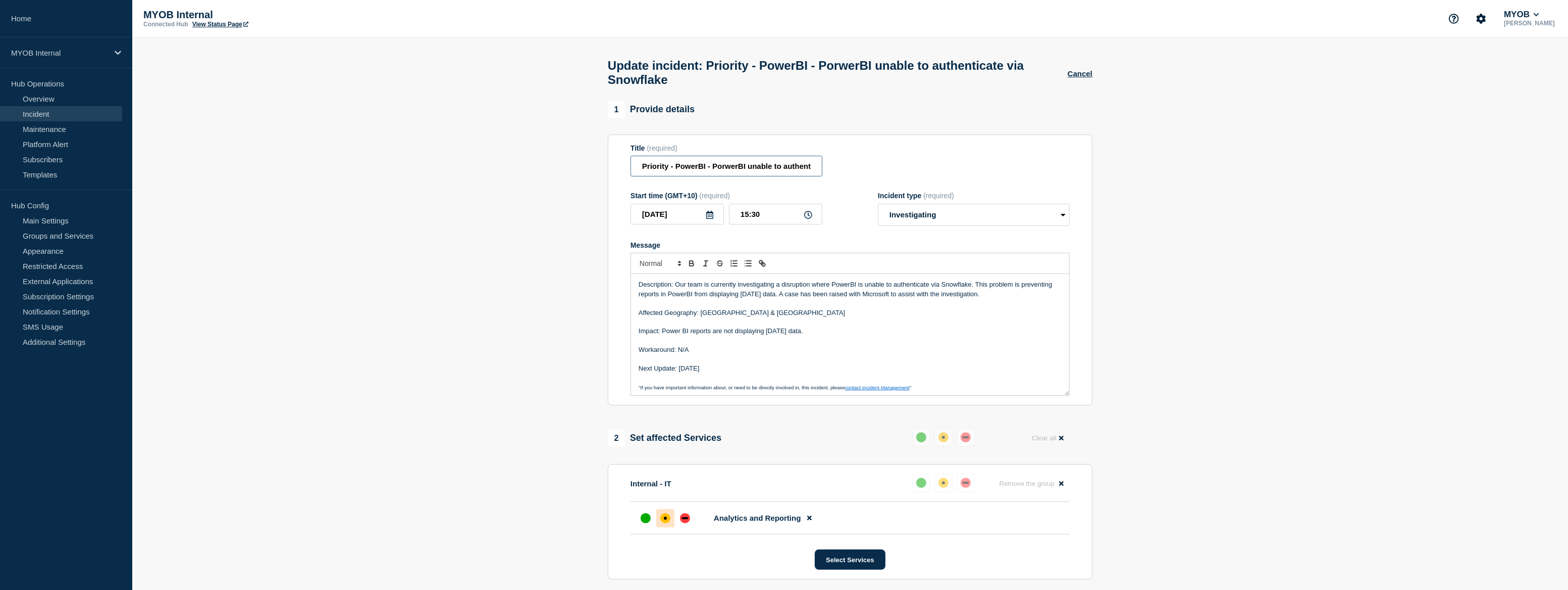
click at [667, 170] on input "Priority - PowerBI - PorwerBI unable to authenticate via Snowflake" at bounding box center [727, 166] width 192 height 21
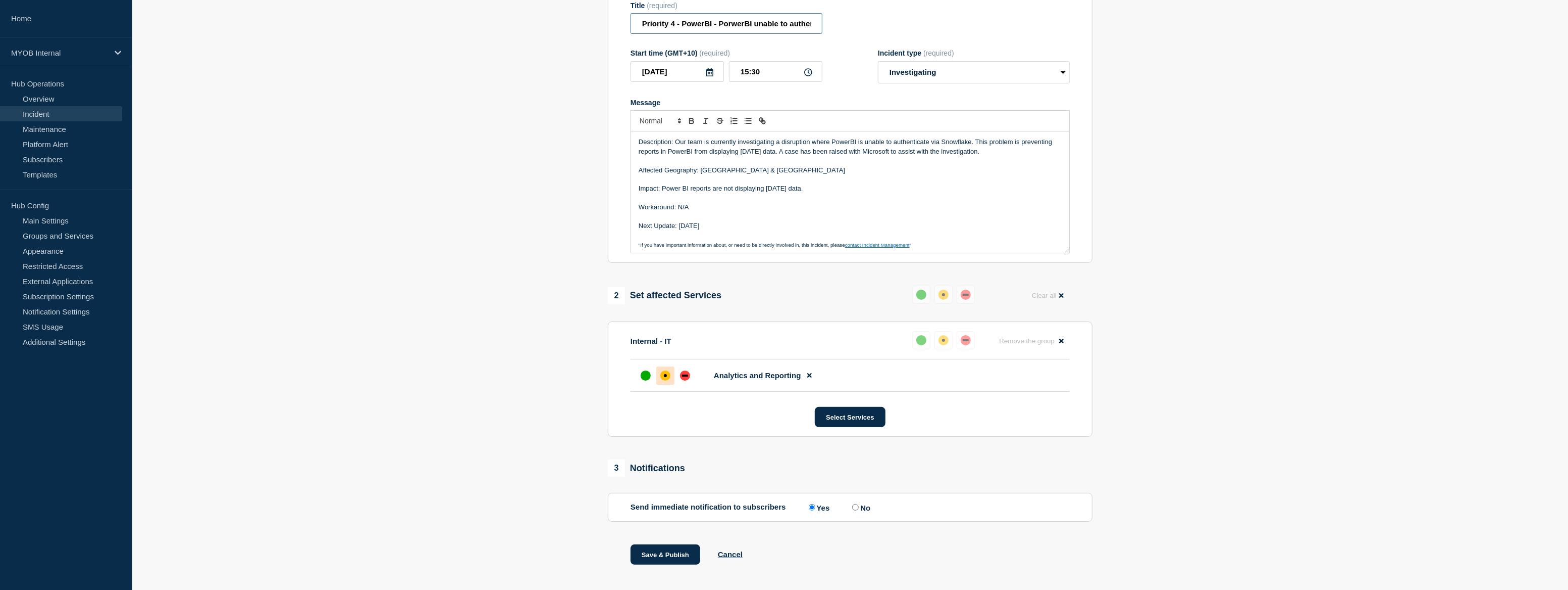
scroll to position [163, 0]
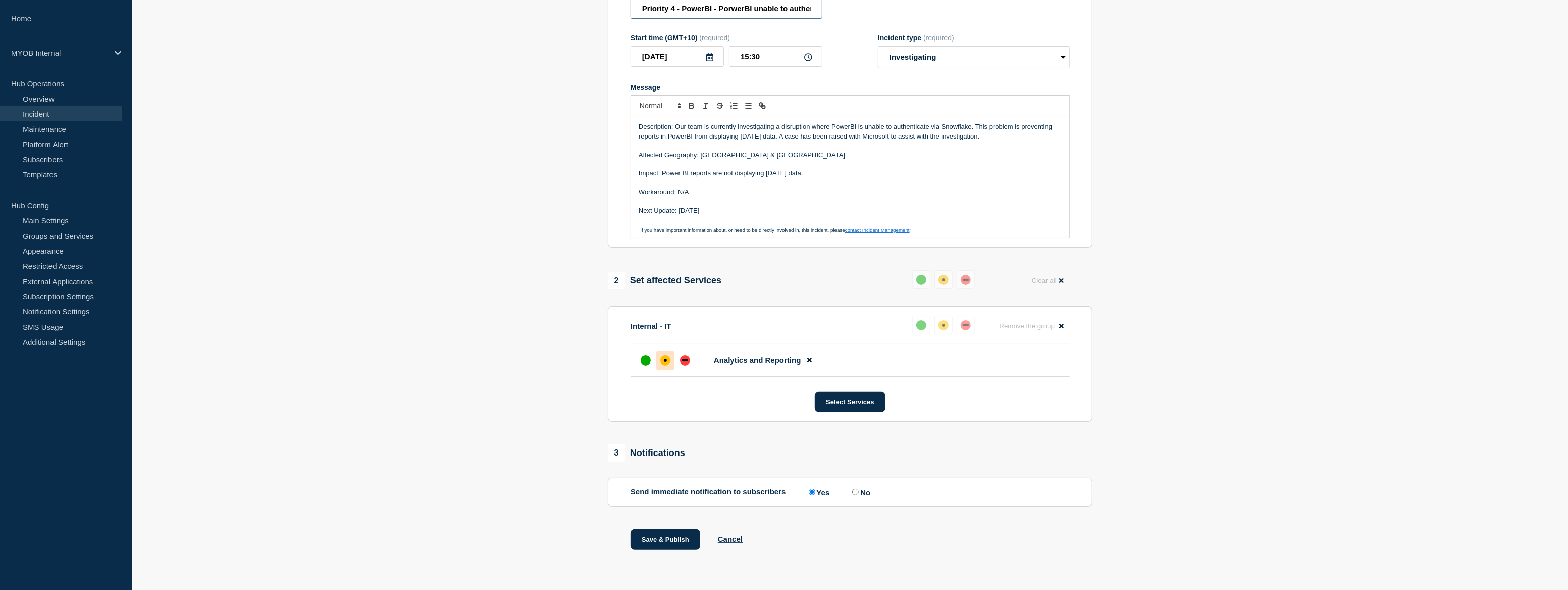
type input "Priority 4 - PowerBI - PorwerBI unable to authenticate via Snowflake"
click at [857, 495] on input "No" at bounding box center [856, 491] width 7 height 7
radio input "true"
radio input "false"
click at [668, 537] on button "Save & Publish" at bounding box center [665, 539] width 70 height 20
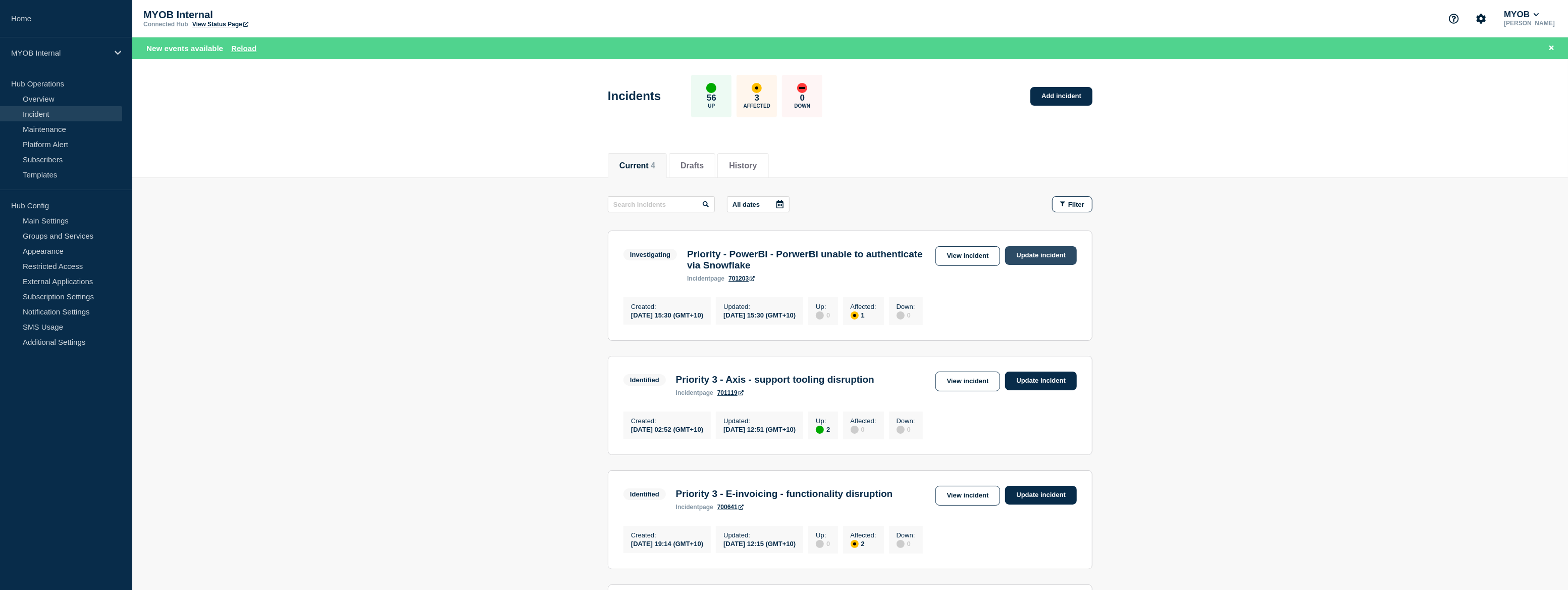
click at [1018, 261] on link "Update incident" at bounding box center [1041, 255] width 72 height 19
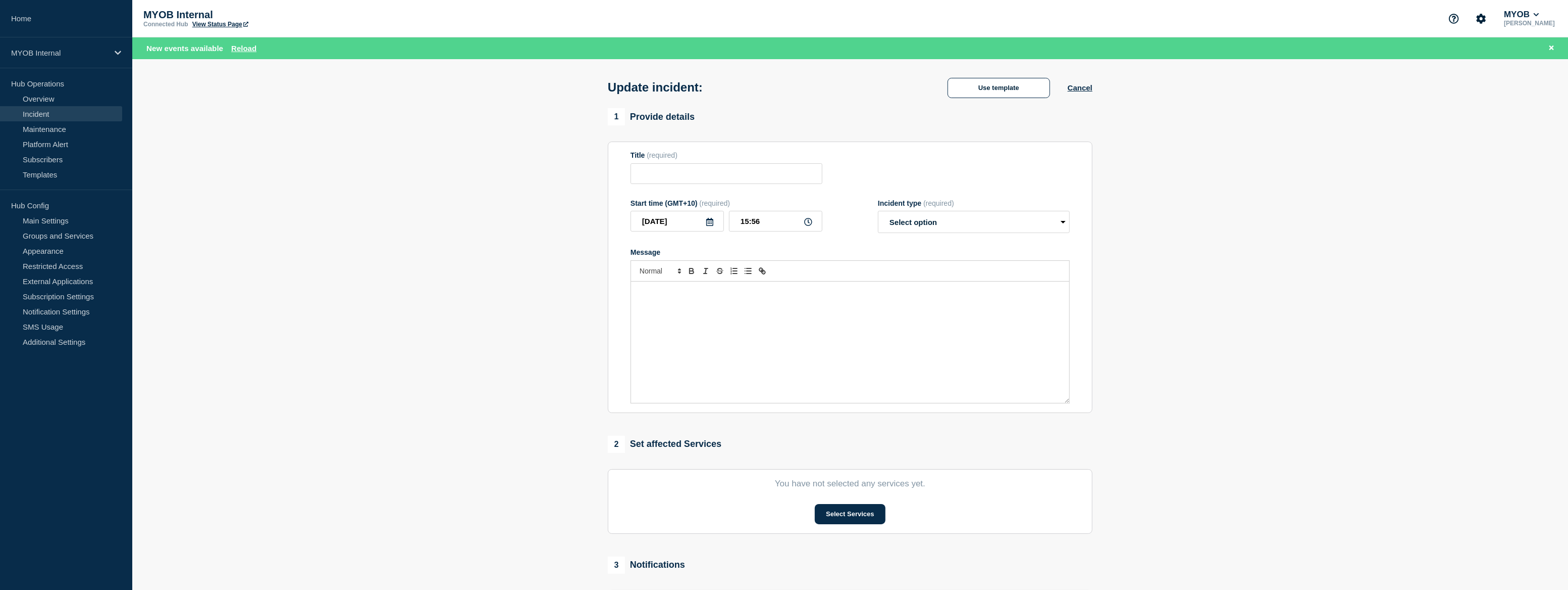
type input "Priority 4 - PowerBI - PorwerBI unable to authenticate via Snowflake"
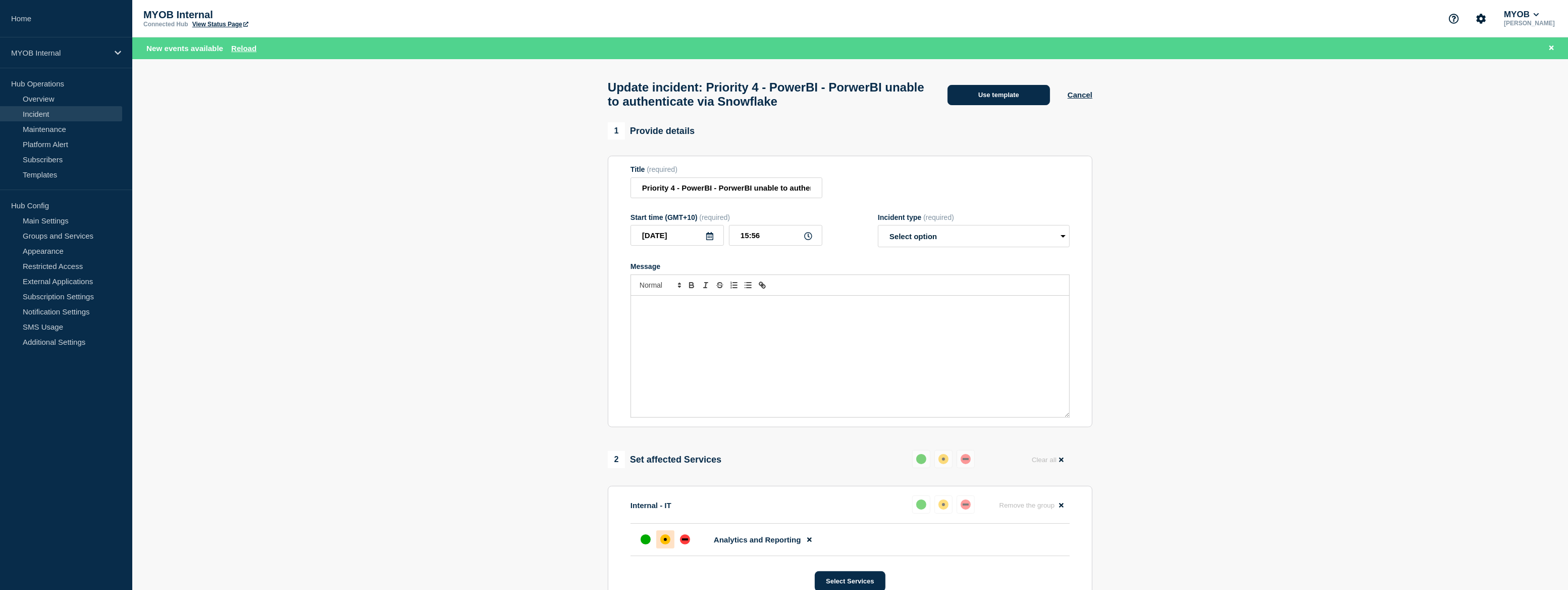
click at [993, 100] on button "Use template" at bounding box center [999, 95] width 103 height 20
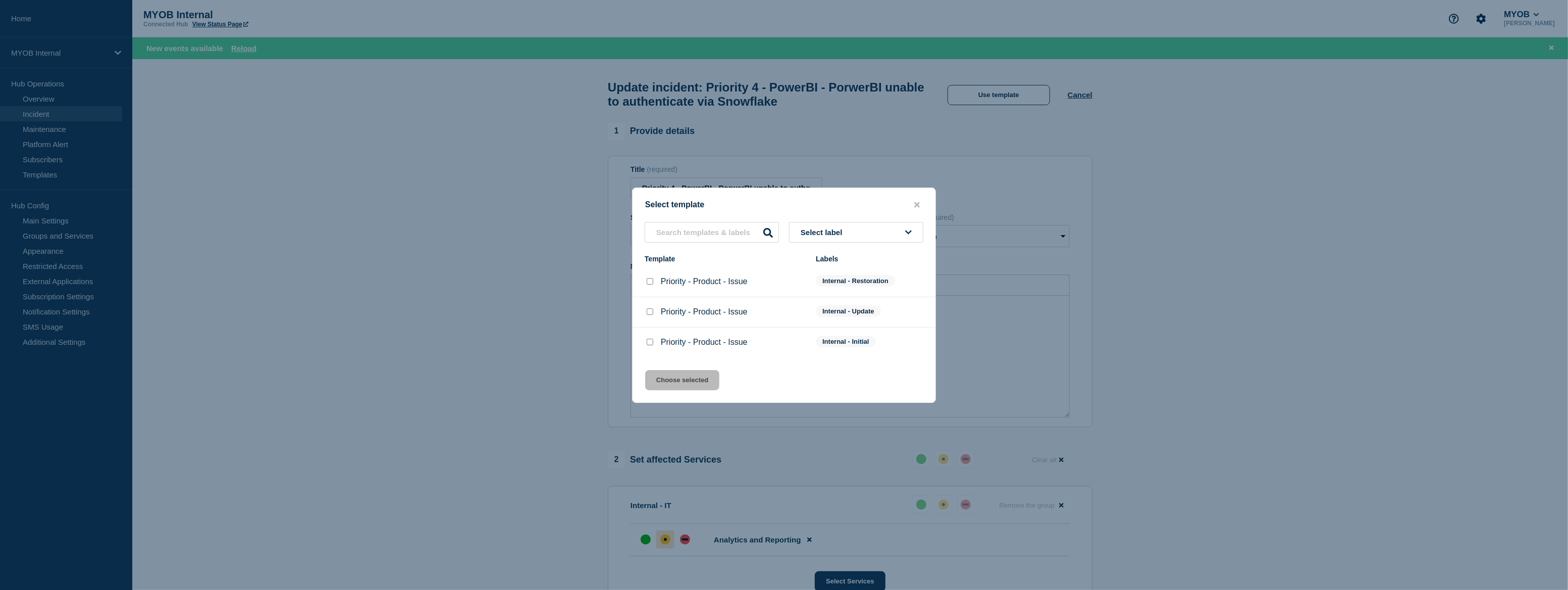
click at [656, 283] on div "Priority - Product - Issue" at bounding box center [725, 282] width 161 height 10
click at [650, 282] on input "Priority - Product - Issue checkbox" at bounding box center [650, 281] width 7 height 7
checkbox input "true"
click at [705, 384] on button "Choose selected" at bounding box center [682, 379] width 74 height 20
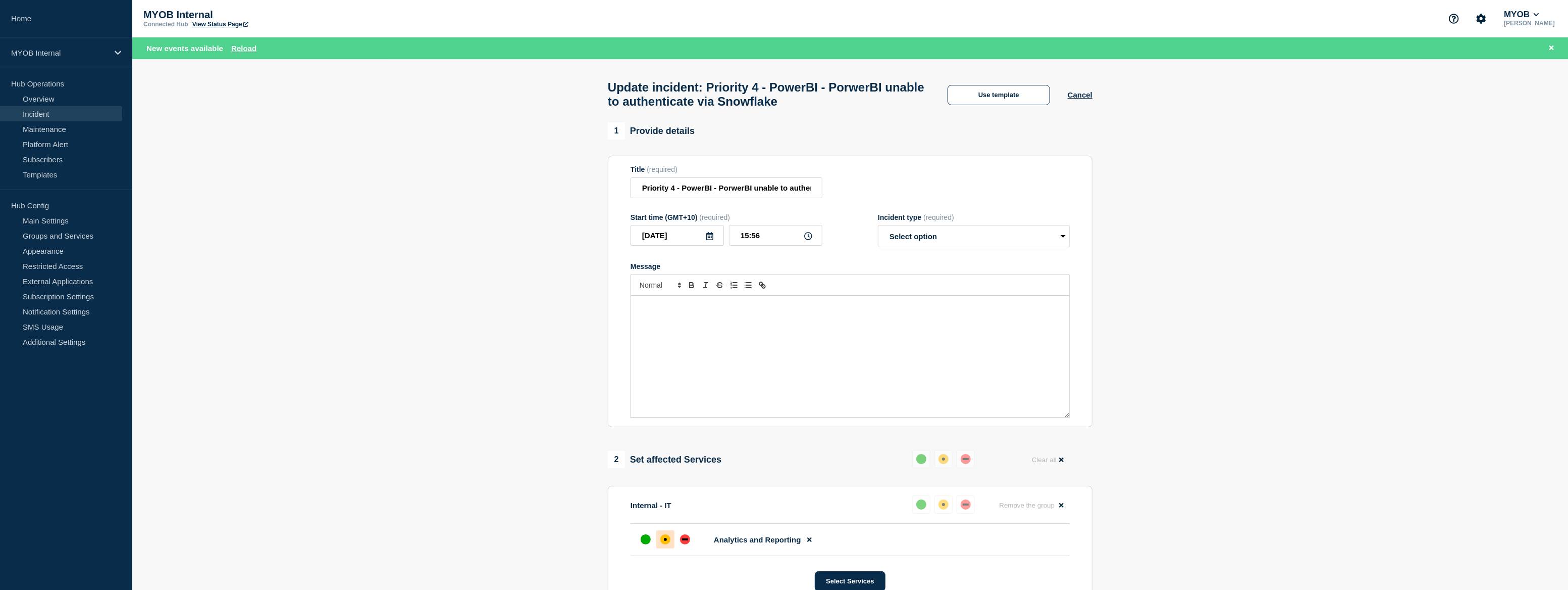
select select "resolved"
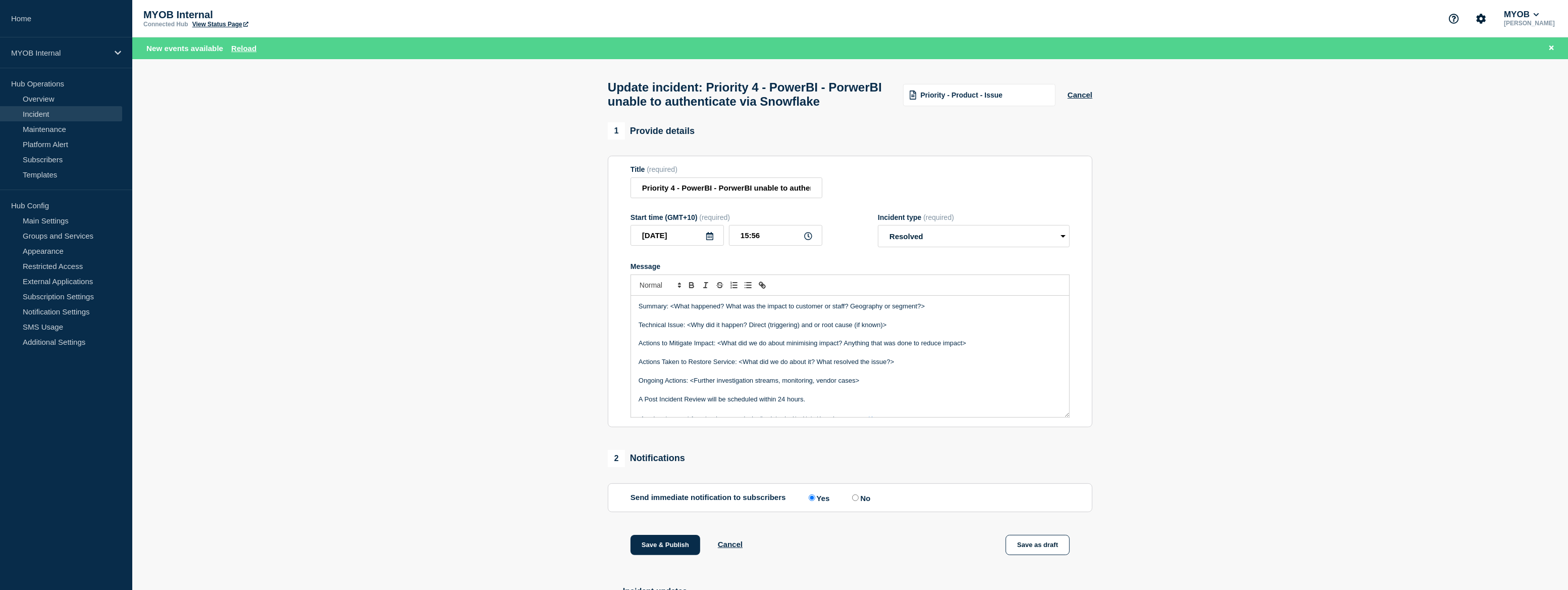
drag, startPoint x: 950, startPoint y: 332, endPoint x: 671, endPoint y: 330, distance: 279.0
click at [671, 311] on p "Summary: <What happened? What was the impact to customer or staff? Geography or…" at bounding box center [850, 306] width 423 height 9
click at [684, 311] on p "Summary: Betwee" at bounding box center [850, 306] width 423 height 9
drag, startPoint x: 862, startPoint y: 393, endPoint x: 693, endPoint y: 394, distance: 169.0
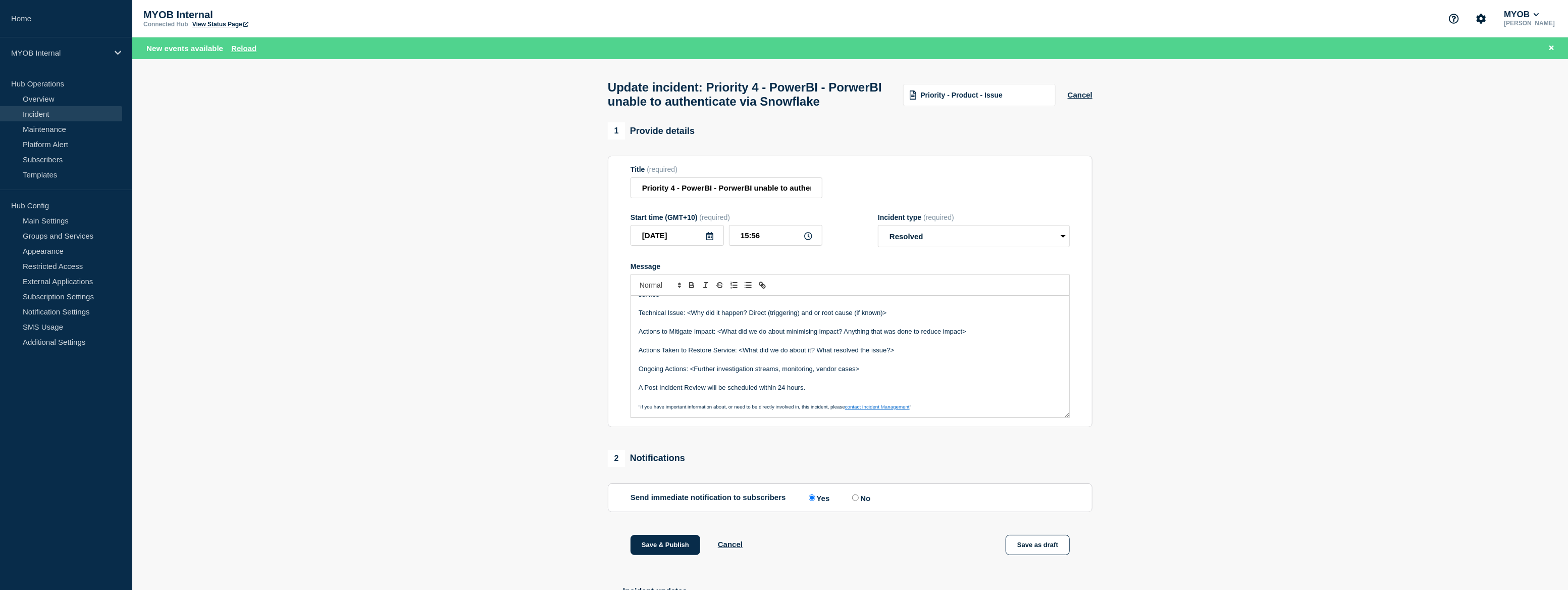
click at [693, 373] on p "Ongoing Actions: <Further investigation streams, monitoring, vendor cases>" at bounding box center [850, 368] width 423 height 9
click at [848, 392] on p "A Post Incident Review will be scheduled within 24 hours." at bounding box center [850, 387] width 423 height 9
drag, startPoint x: 818, startPoint y: 393, endPoint x: 690, endPoint y: 390, distance: 128.0
click at [690, 373] on p "Ongoing Actions: <Further investigation streams, monitoring, vendor cases>" at bounding box center [850, 368] width 423 height 9
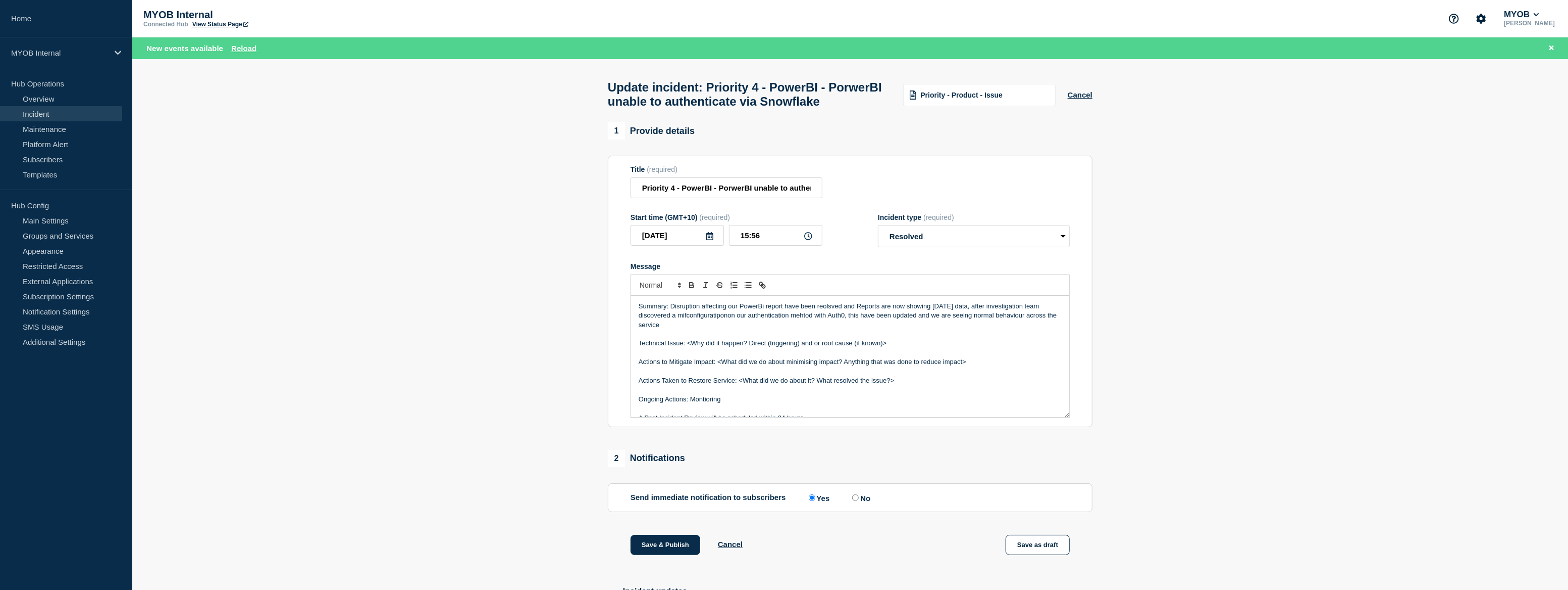
drag, startPoint x: 827, startPoint y: 411, endPoint x: 536, endPoint y: 302, distance: 310.7
click at [536, 302] on section "1 Provide details Title (required) Priority 4 - PowerBI - PorwerBI unable to au…" at bounding box center [850, 392] width 1436 height 540
copy div "Summary: Disruption affecting our PowerBi report have been reolsved and Reports…"
click at [870, 376] on p "Message" at bounding box center [850, 371] width 423 height 9
drag, startPoint x: 689, startPoint y: 351, endPoint x: 671, endPoint y: 329, distance: 28.4
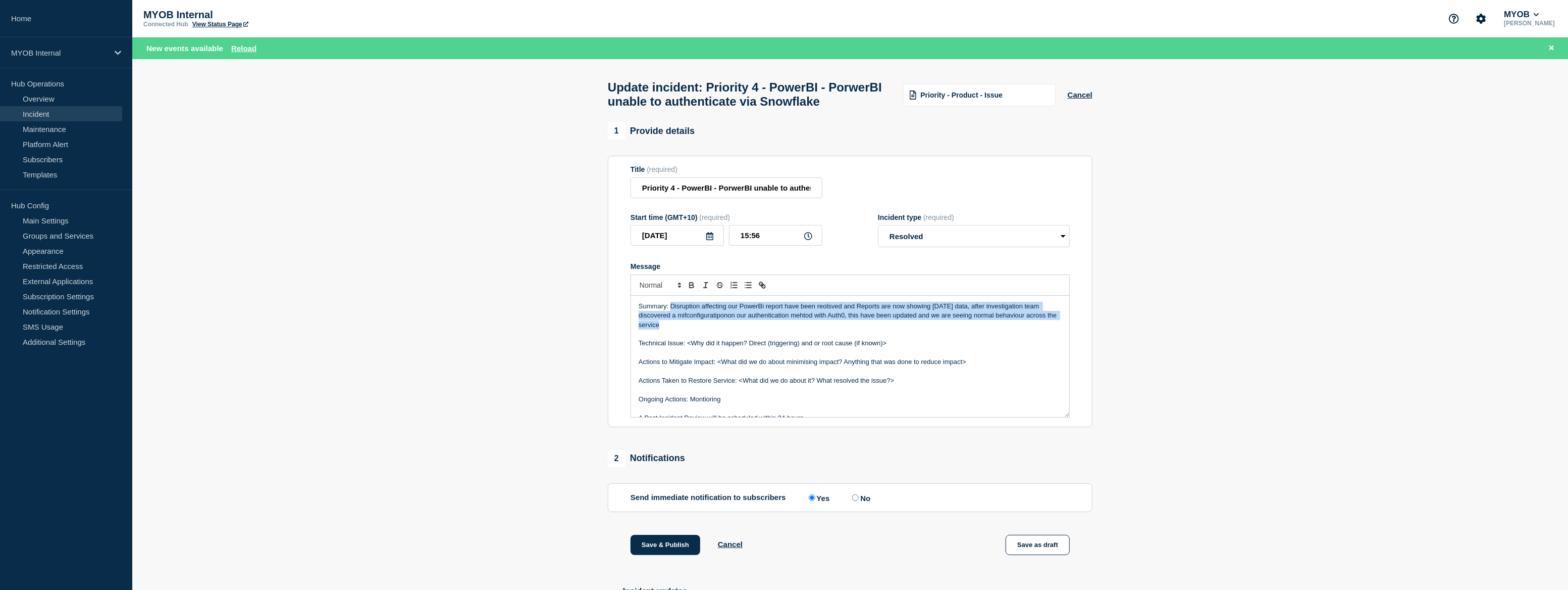
click at [671, 329] on p "Summary: Disruption affecting our PowerBi report have been reolsved and Reports…" at bounding box center [850, 315] width 423 height 28
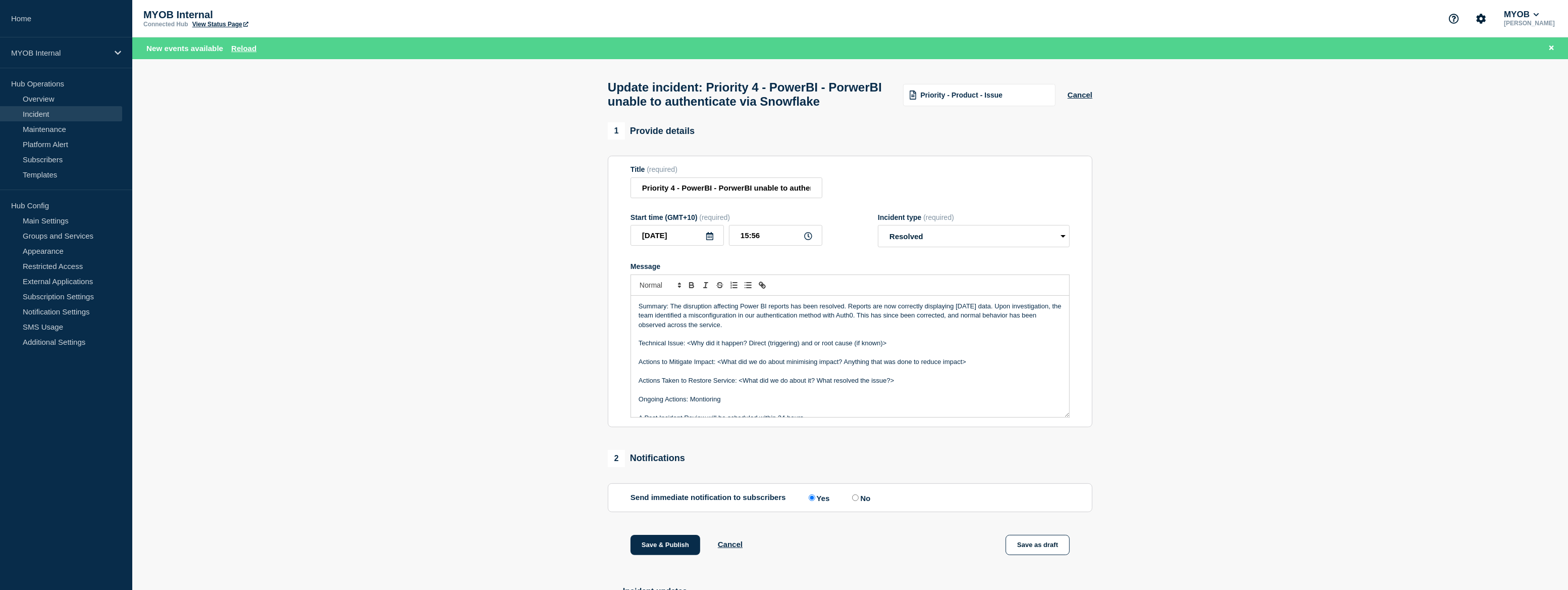
drag, startPoint x: 892, startPoint y: 369, endPoint x: 688, endPoint y: 367, distance: 204.0
click at [688, 348] on p "Technical Issue: <Why did it happen? Direct (triggering) and or root cause (if …" at bounding box center [850, 343] width 423 height 9
click at [692, 348] on p "Technical Issue: misconfiguration in the Auth0 authentication method used by Po…" at bounding box center [850, 343] width 423 height 9
drag, startPoint x: 980, startPoint y: 387, endPoint x: 636, endPoint y: 387, distance: 344.0
click at [636, 387] on div "Summary: The disruption affecting Power BI reports has been resolved. Reports a…" at bounding box center [850, 356] width 438 height 121
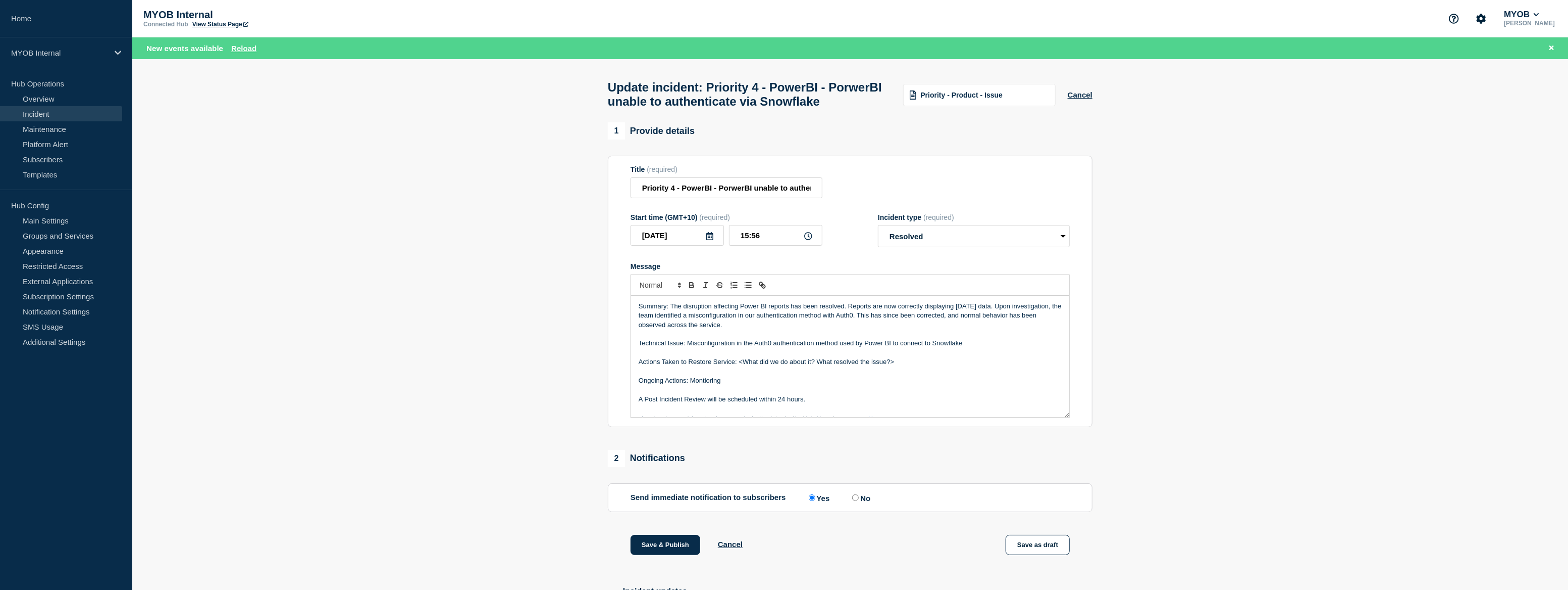
drag, startPoint x: 908, startPoint y: 384, endPoint x: 739, endPoint y: 387, distance: 169.0
click at [739, 367] on p "Actions Taken to Restore Service: <What did we do about it? What resolved the i…" at bounding box center [850, 362] width 423 height 9
drag, startPoint x: 804, startPoint y: 427, endPoint x: 632, endPoint y: 421, distance: 172.1
click at [632, 417] on div "Summary: The disruption affecting Power BI reports has been resolved. Reports a…" at bounding box center [850, 356] width 438 height 121
click at [646, 404] on p "Message" at bounding box center [850, 399] width 423 height 9
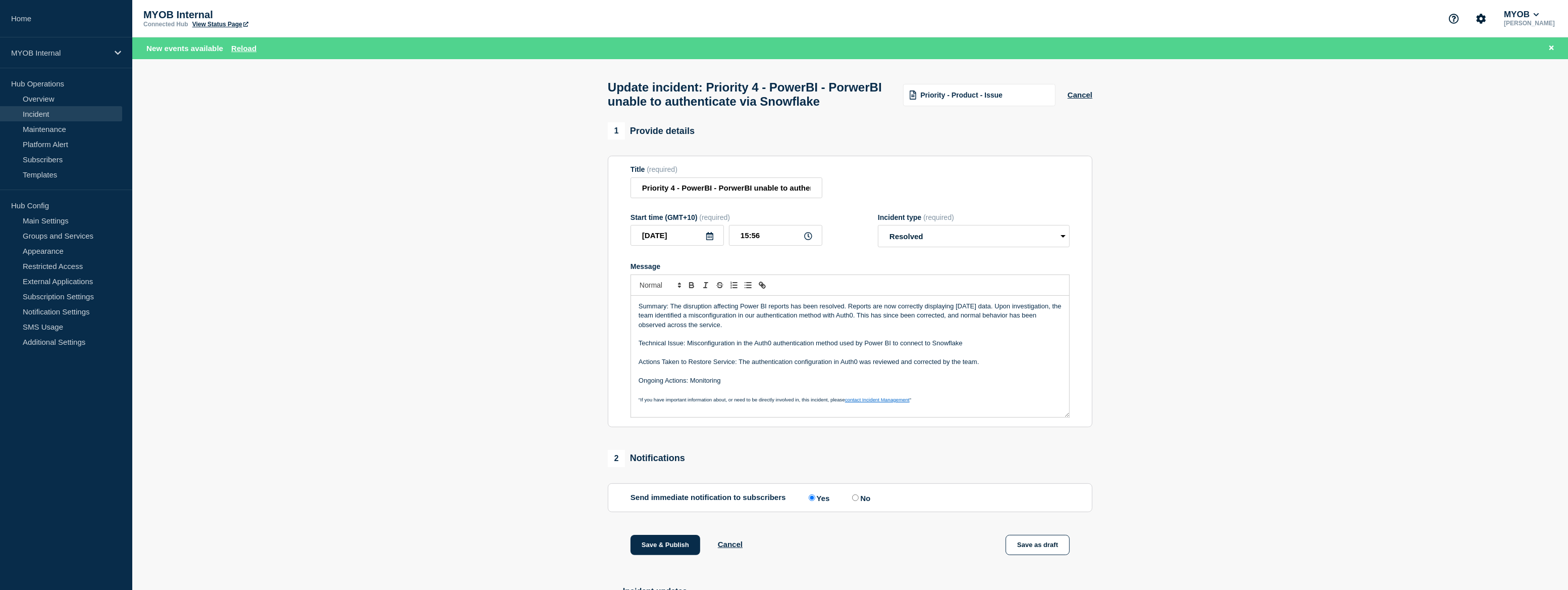
drag, startPoint x: 752, startPoint y: 405, endPoint x: 631, endPoint y: 318, distance: 149.0
click at [631, 318] on div "Summary: The disruption affecting Power BI reports has been resolved. Reports a…" at bounding box center [850, 356] width 438 height 121
copy div "Summary: The disruption affecting Power BI reports has been resolved. Reports a…"
click at [1281, 373] on section "1 Provide details Title (required) Priority 4 - PowerBI - PorwerBI unable to au…" at bounding box center [850, 392] width 1436 height 540
click at [1485, 319] on section "1 Provide details Title (required) Priority 4 - PowerBI - PorwerBI unable to au…" at bounding box center [850, 392] width 1436 height 540
